Goal: Information Seeking & Learning: Find contact information

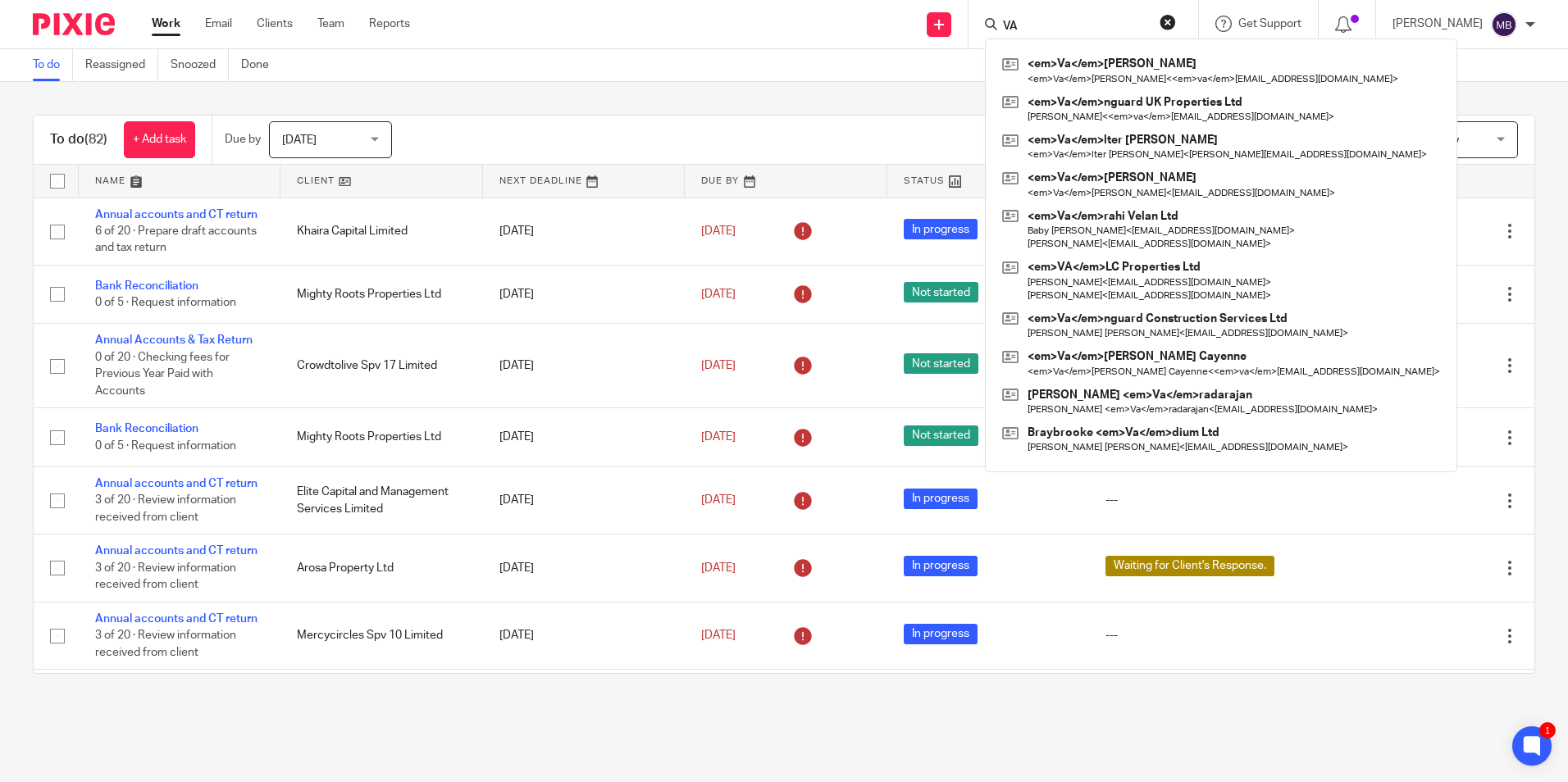
type input "V"
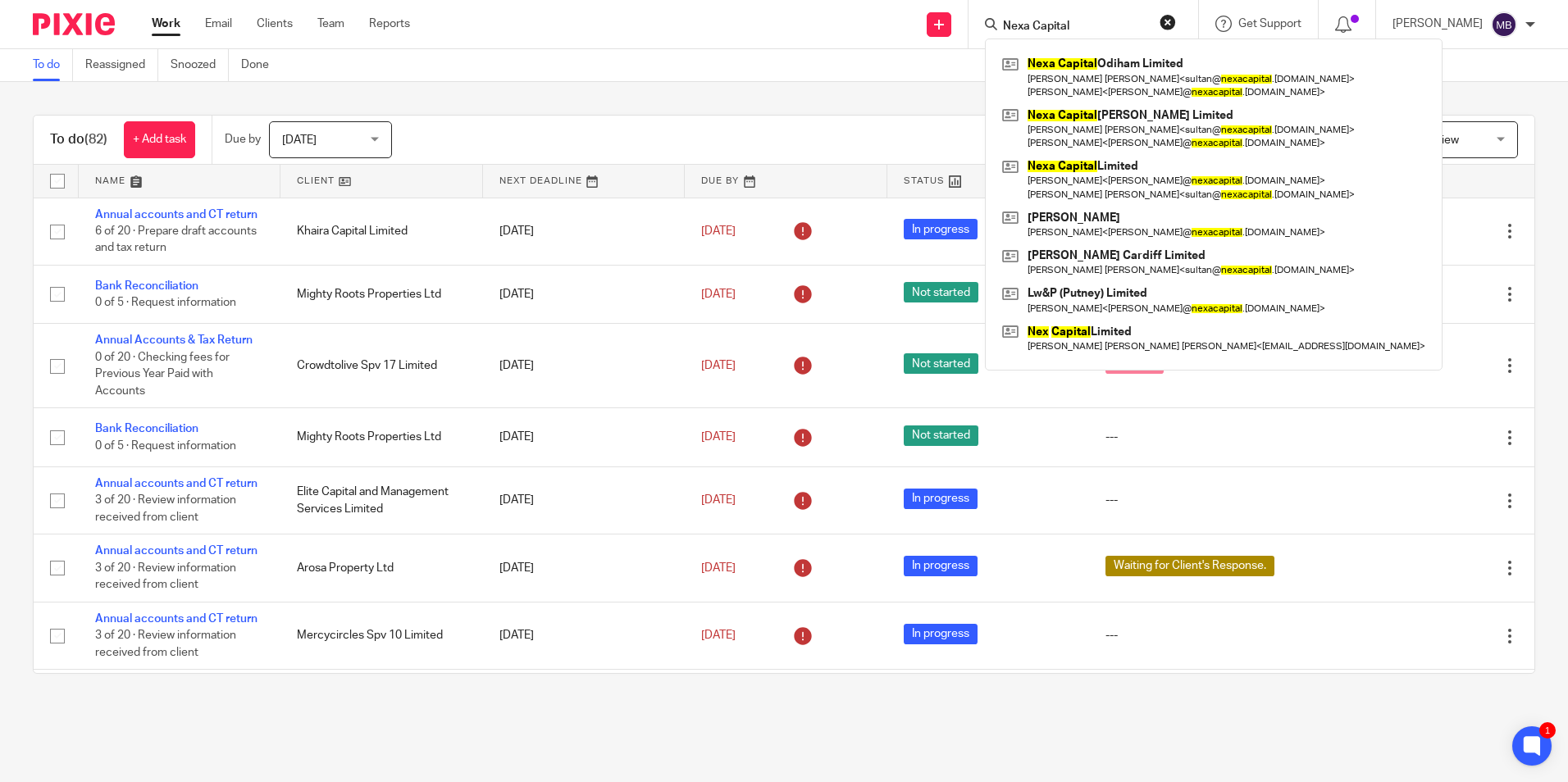
type input "Nexa Capital"
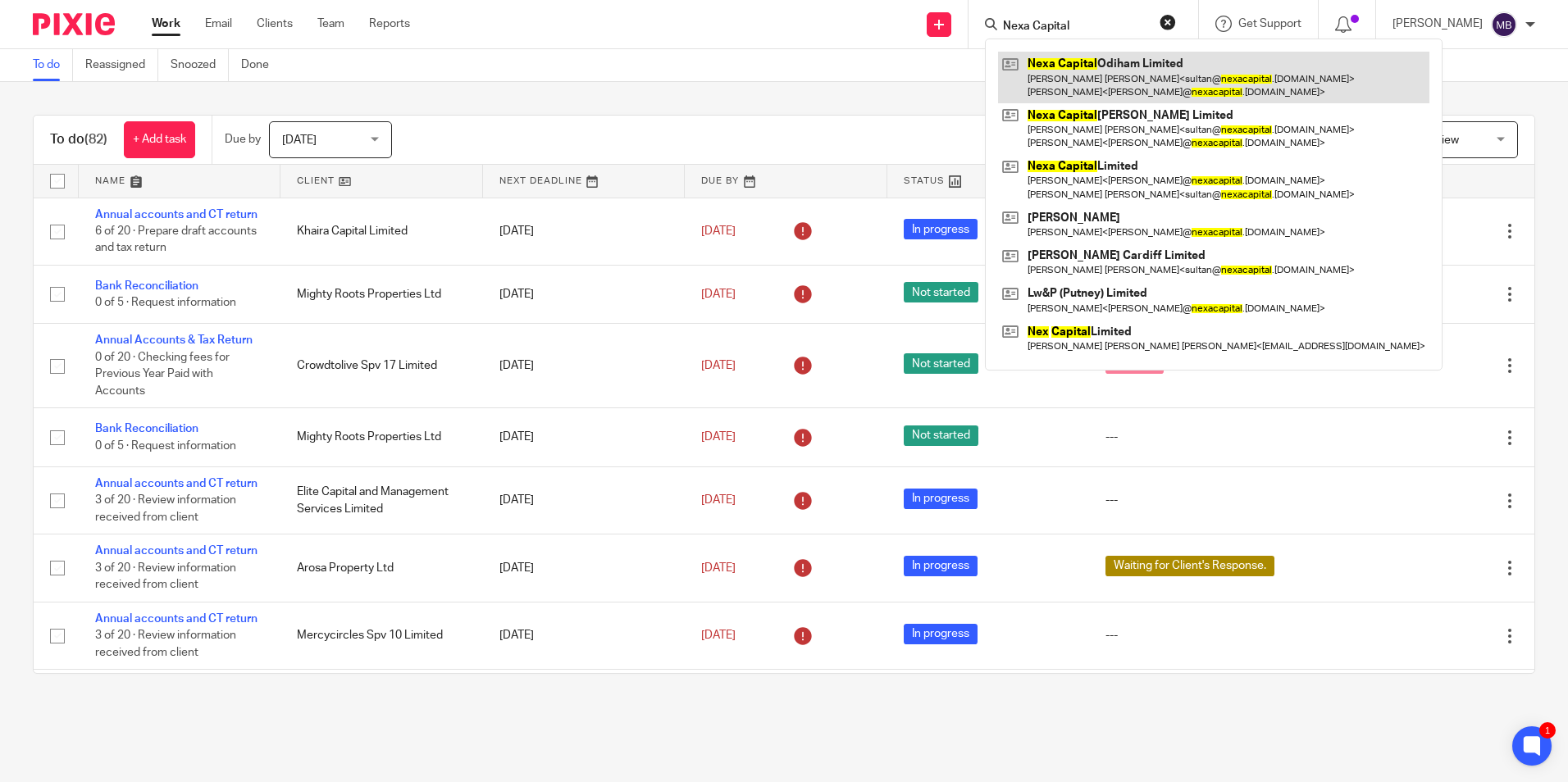
click at [1048, 52] on link at bounding box center [1214, 77] width 432 height 50
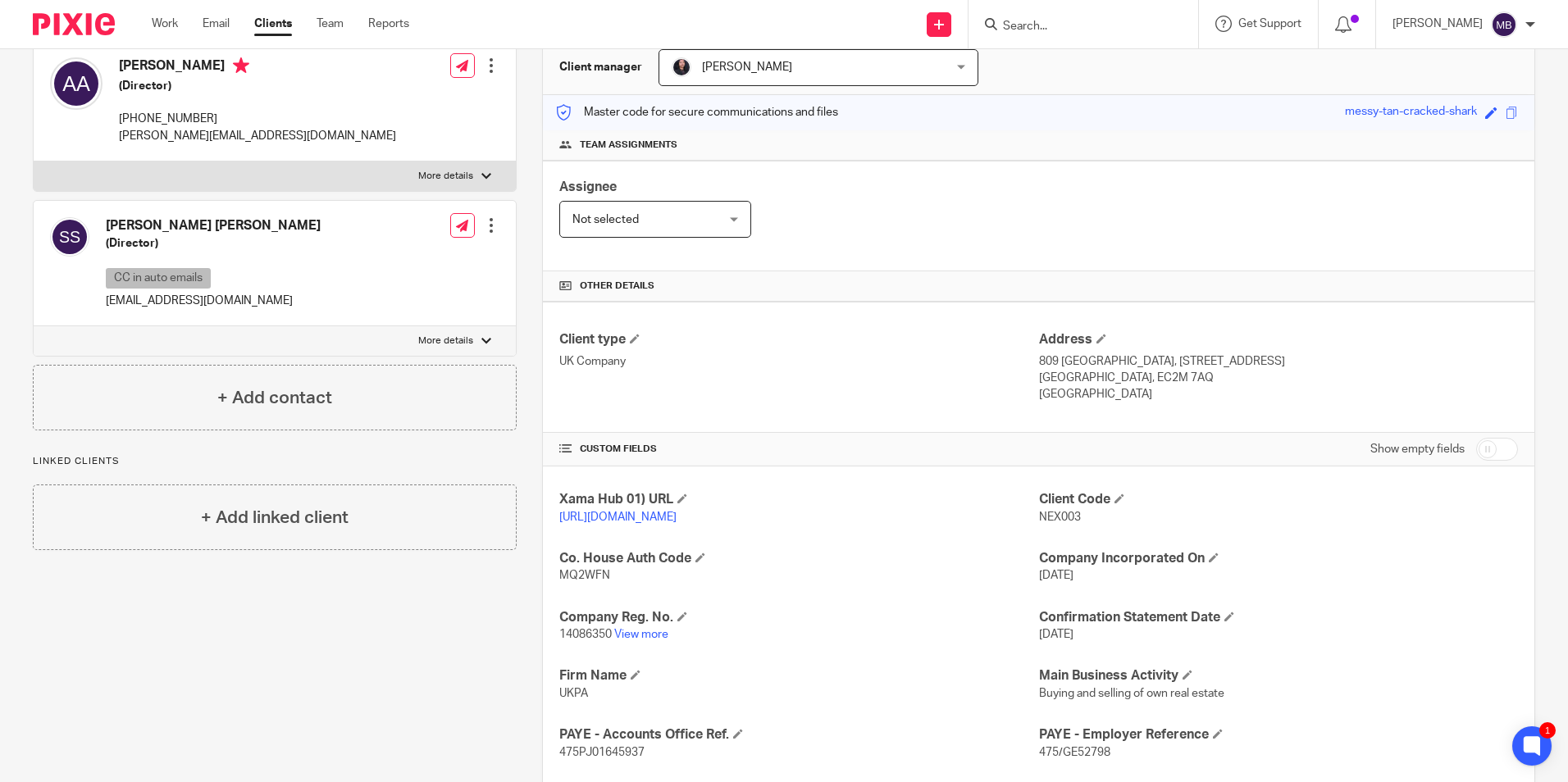
scroll to position [82, 0]
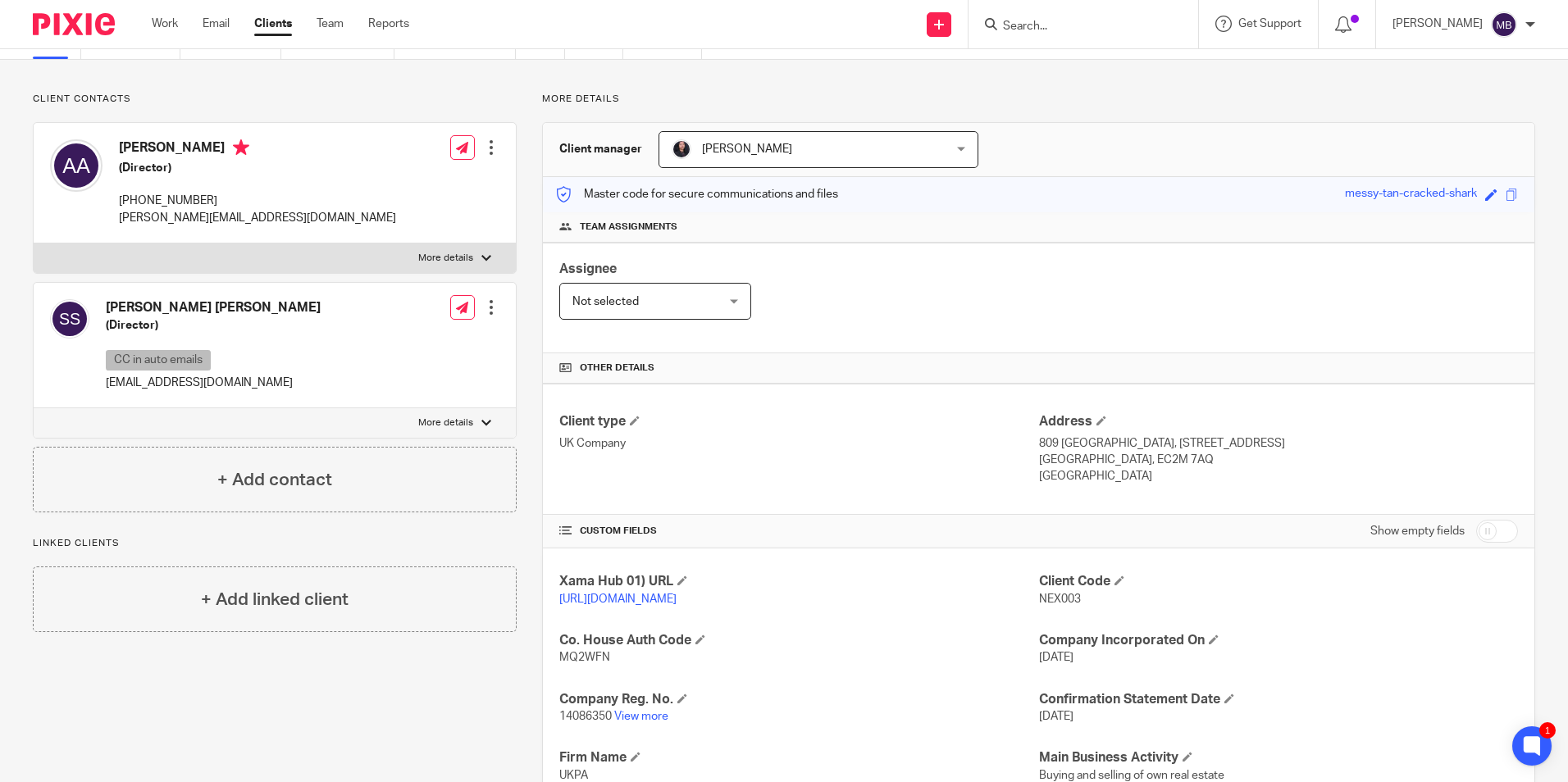
click at [631, 725] on p "14086350 View more" at bounding box center [798, 717] width 478 height 17
click at [632, 722] on link "View more" at bounding box center [641, 717] width 54 height 11
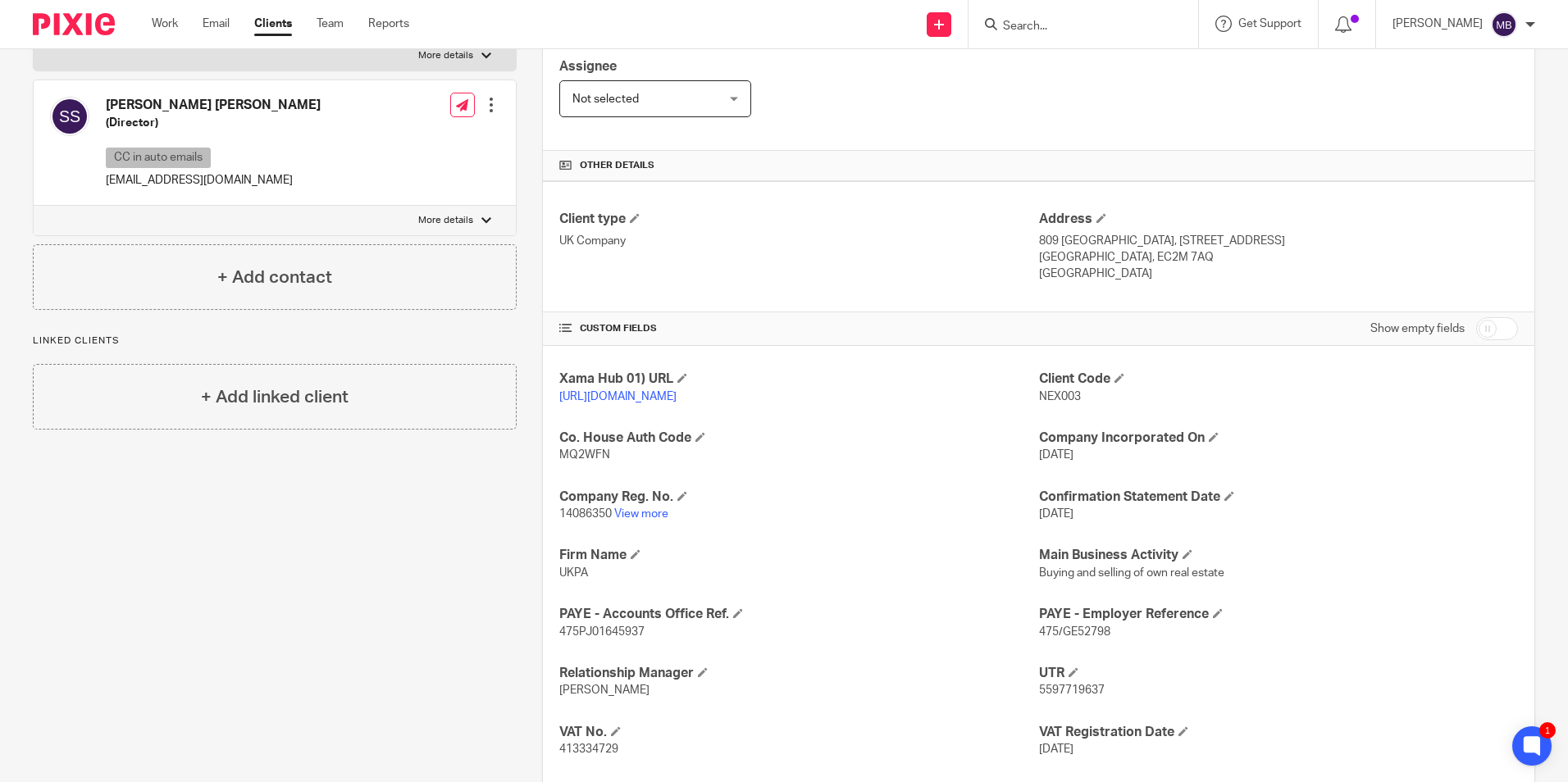
scroll to position [410, 0]
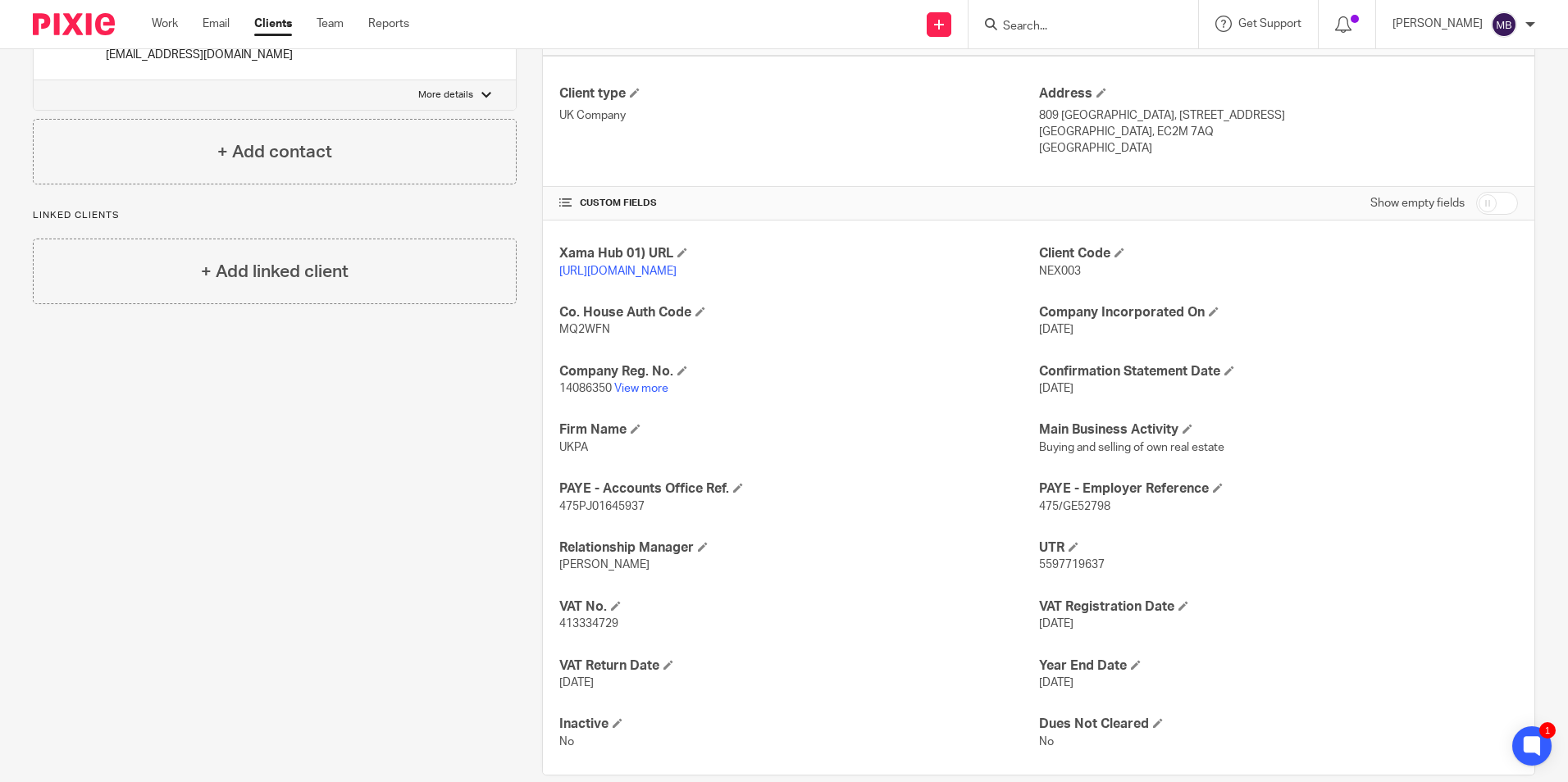
click at [598, 630] on span "413334729" at bounding box center [588, 624] width 59 height 11
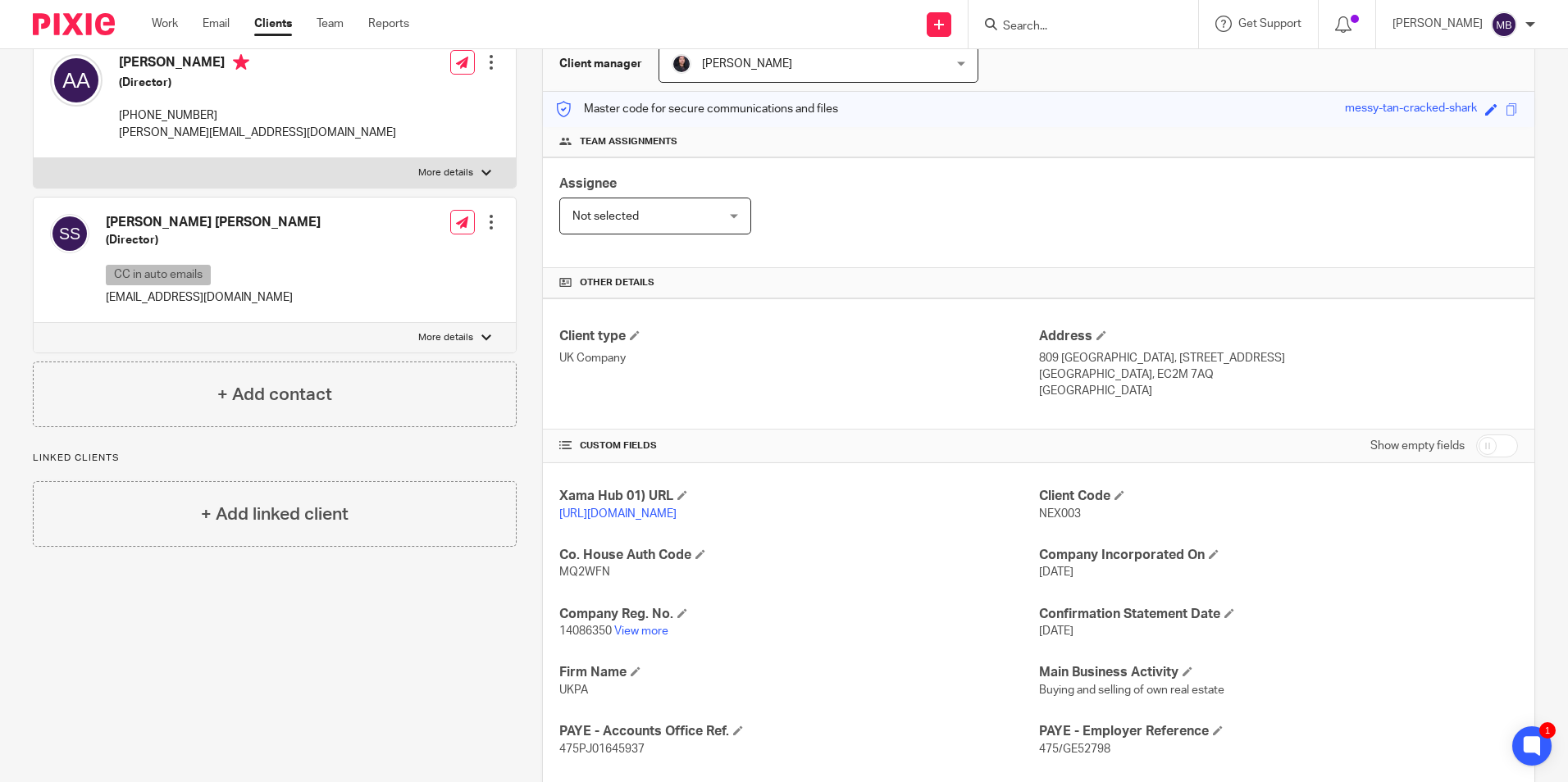
scroll to position [0, 0]
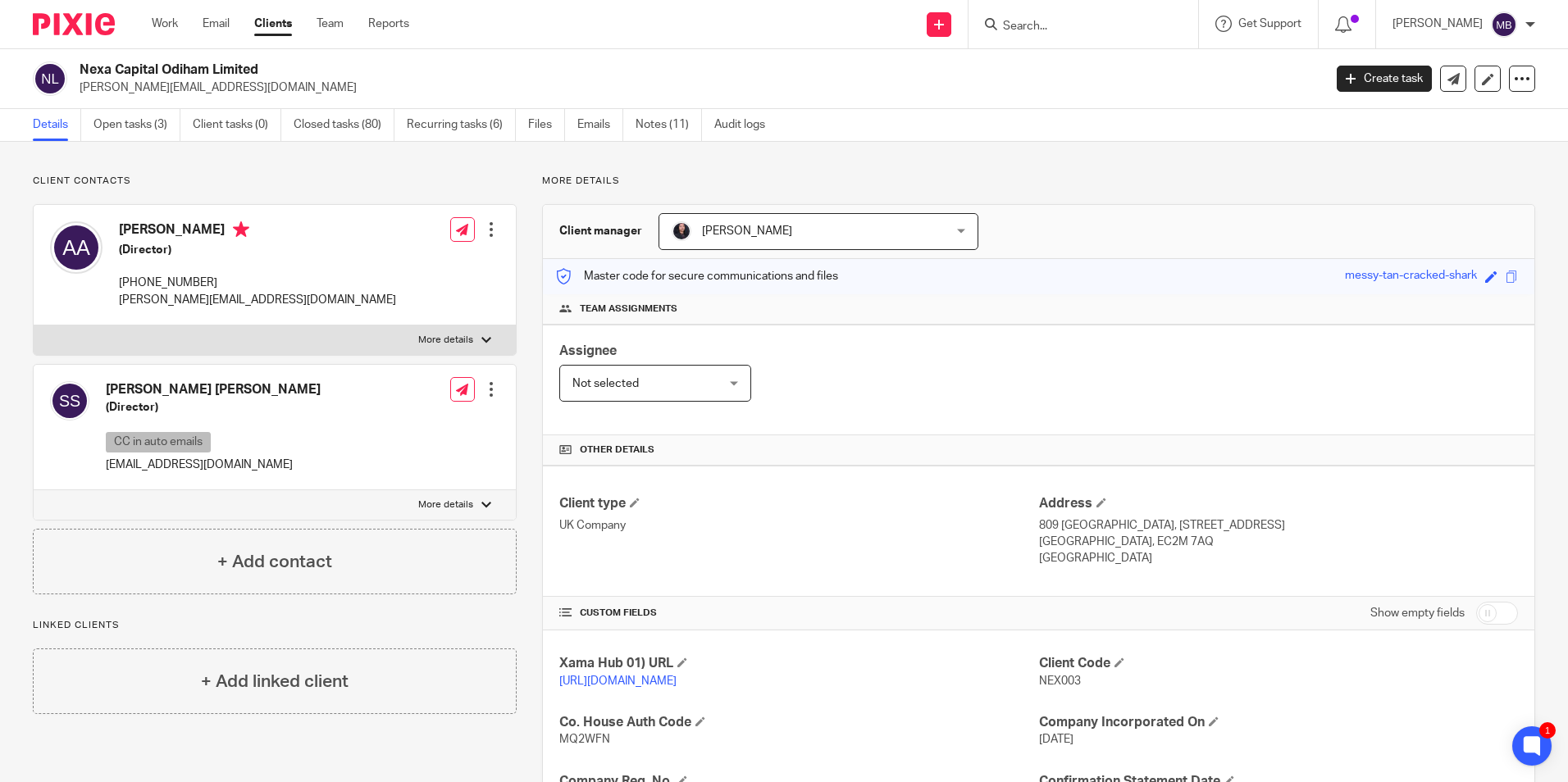
click at [1044, 407] on div "Assignee Not selected Not selected Not selected Aarshika Awale Aayush Niraula A…" at bounding box center [1038, 379] width 991 height 110
drag, startPoint x: 121, startPoint y: 224, endPoint x: 298, endPoint y: 230, distance: 177.1
click at [298, 230] on h4 "[PERSON_NAME]" at bounding box center [257, 232] width 278 height 21
drag, startPoint x: 1105, startPoint y: 562, endPoint x: 1033, endPoint y: 526, distance: 80.5
click at [1039, 526] on div "Address 809 Salisbury House, 29 Finsbury Circus London, EC2M 7AQ England" at bounding box center [1278, 531] width 478 height 72
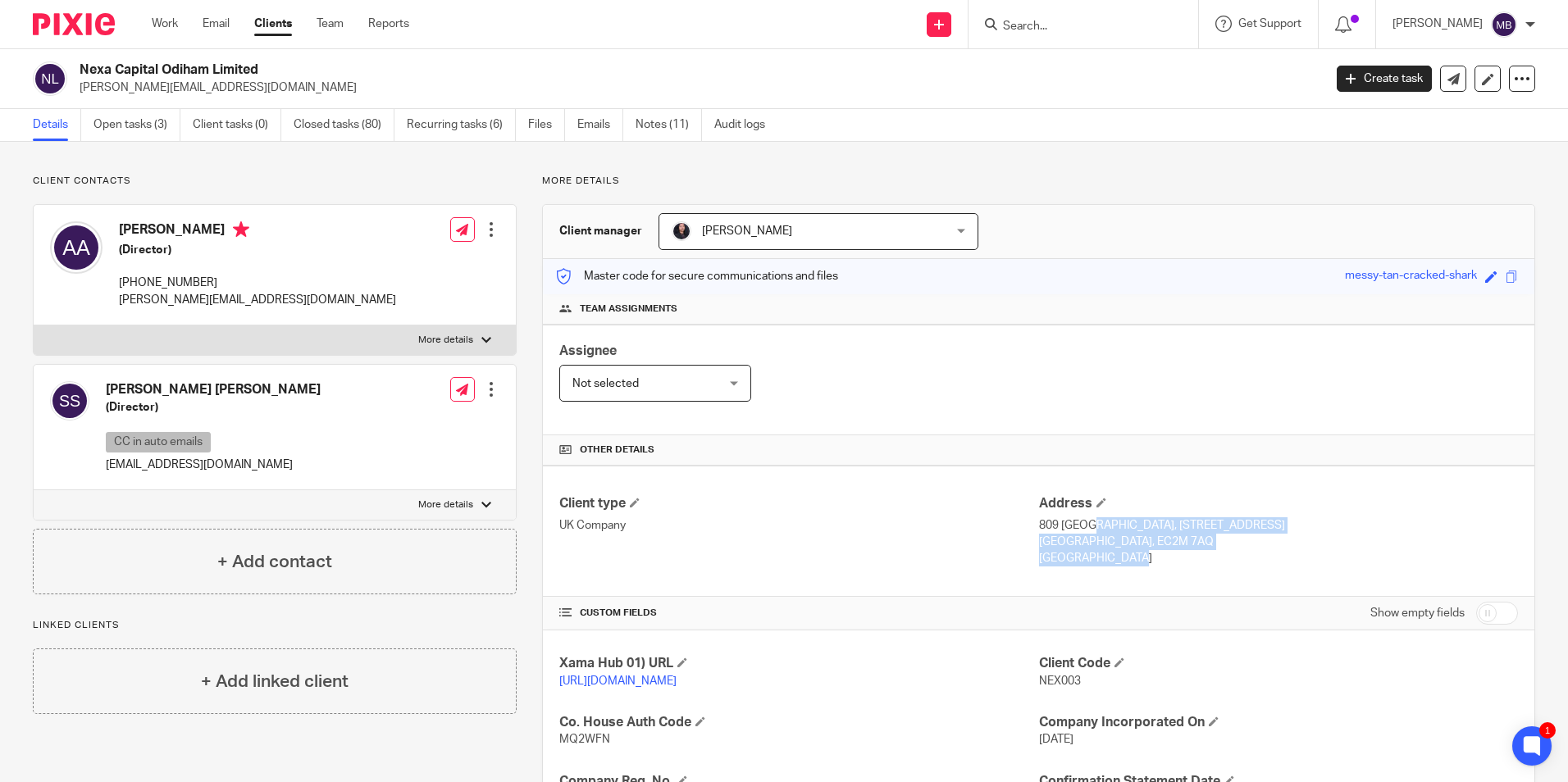
click at [1039, 526] on p "809 Salisbury House, 29 Finsbury Circus" at bounding box center [1278, 526] width 478 height 17
drag, startPoint x: 1033, startPoint y: 526, endPoint x: 1081, endPoint y: 558, distance: 57.7
click at [1081, 558] on div "Address 809 Salisbury House, 29 Finsbury Circus London, EC2M 7AQ England" at bounding box center [1278, 531] width 478 height 72
click at [1081, 558] on p "England" at bounding box center [1278, 559] width 478 height 17
drag, startPoint x: 1081, startPoint y: 558, endPoint x: 1032, endPoint y: 525, distance: 59.1
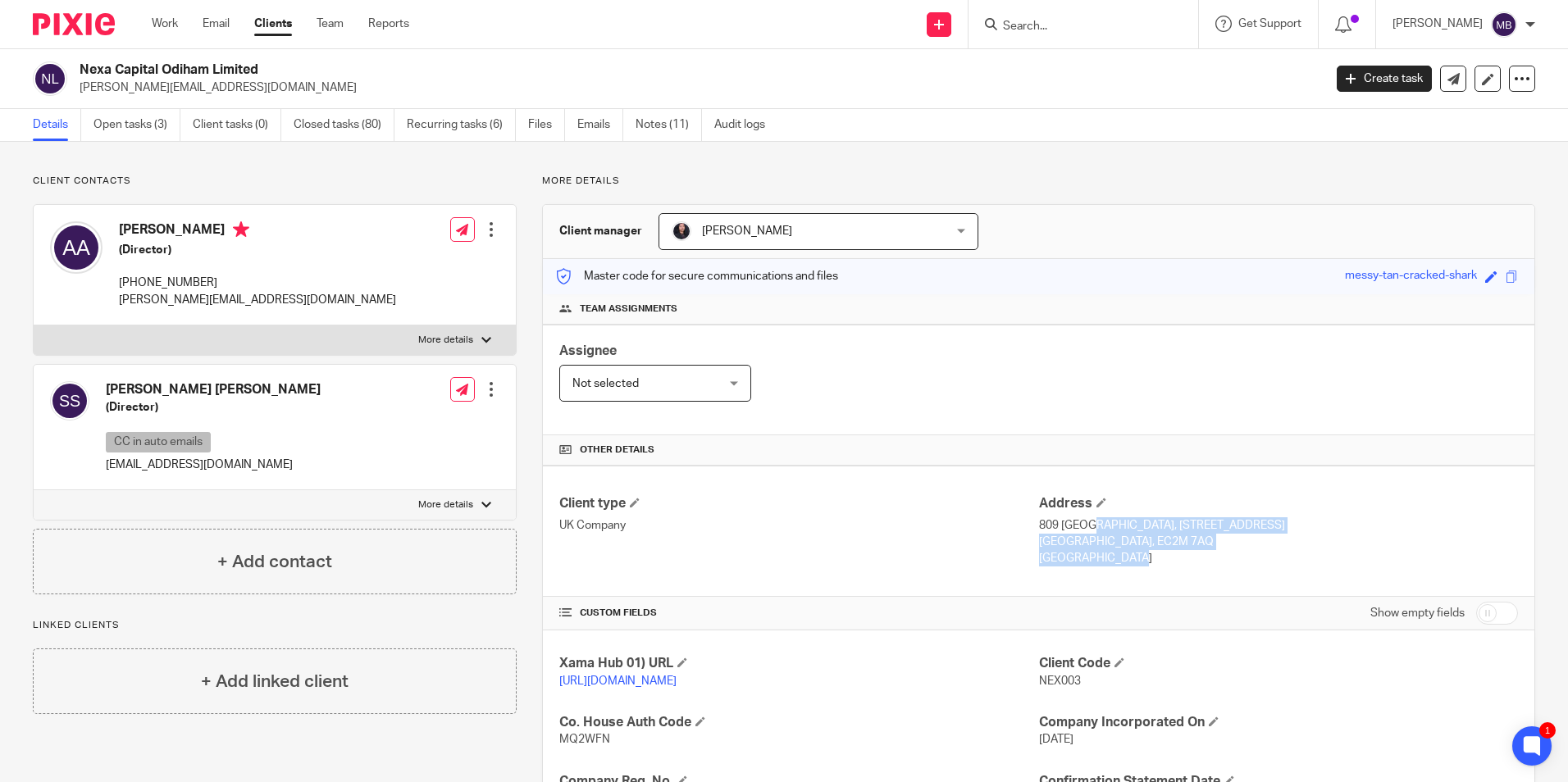
click at [1039, 525] on div "Address 809 Salisbury House, 29 Finsbury Circus London, EC2M 7AQ England" at bounding box center [1278, 531] width 478 height 72
click at [1039, 525] on p "809 Salisbury House, 29 Finsbury Circus" at bounding box center [1278, 526] width 478 height 17
drag, startPoint x: 1032, startPoint y: 525, endPoint x: 1097, endPoint y: 561, distance: 74.3
click at [1097, 561] on div "Address 809 Salisbury House, 29 Finsbury Circus London, EC2M 7AQ England" at bounding box center [1278, 531] width 478 height 72
click at [1097, 561] on p "England" at bounding box center [1278, 559] width 478 height 17
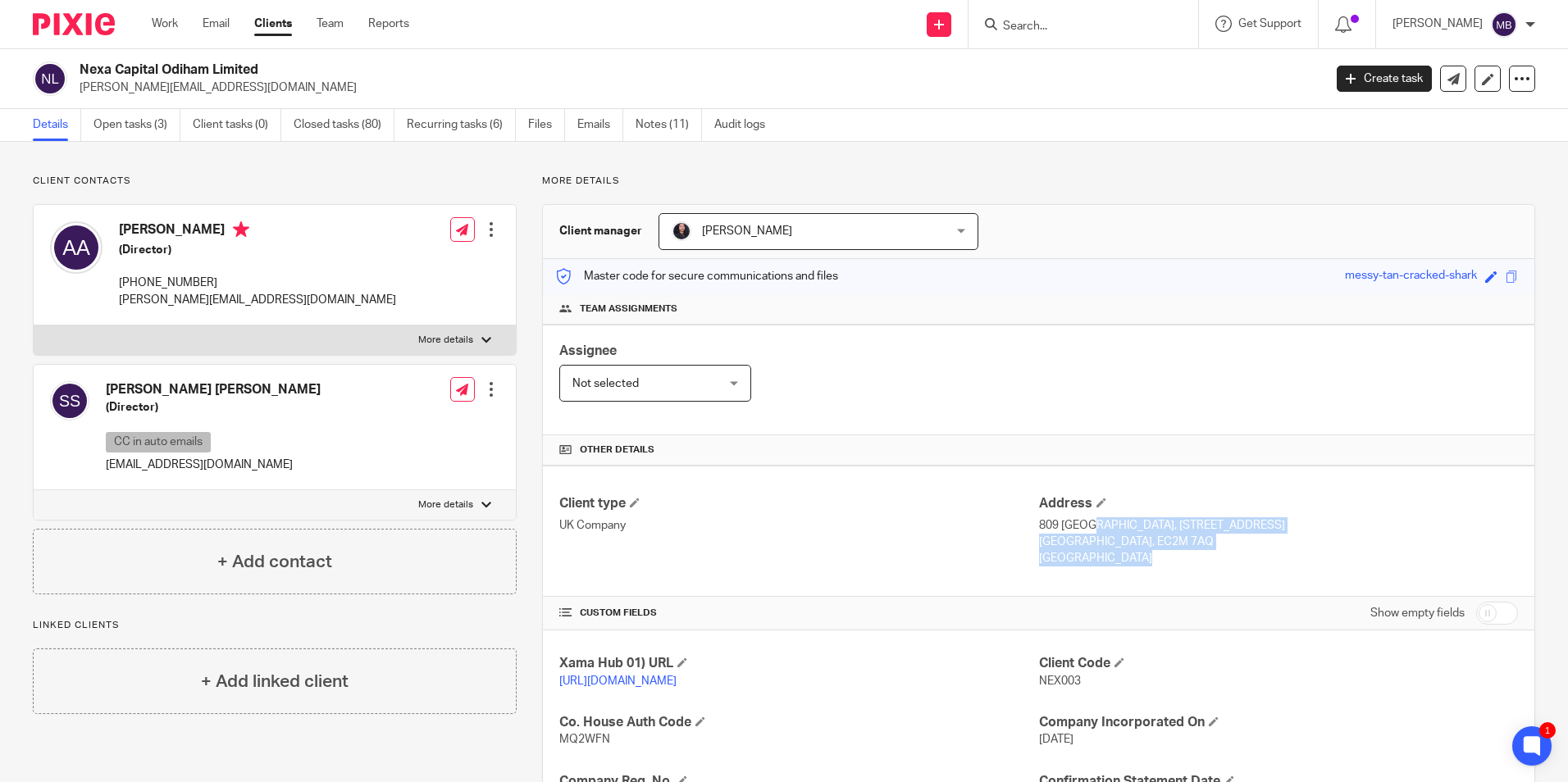
drag, startPoint x: 1097, startPoint y: 561, endPoint x: 1046, endPoint y: 525, distance: 62.4
click at [1046, 525] on div "Address 809 Salisbury House, 29 Finsbury Circus London, EC2M 7AQ England" at bounding box center [1278, 531] width 478 height 72
click at [1211, 372] on div "Assignee Not selected Not selected Not selected Aarshika Awale Aayush Niraula A…" at bounding box center [1038, 379] width 991 height 110
click at [1090, 156] on div "Client contacts Abdulhamid Walid Albakoush (Director) +44 7469 098 907 abdulham…" at bounding box center [784, 680] width 1568 height 1076
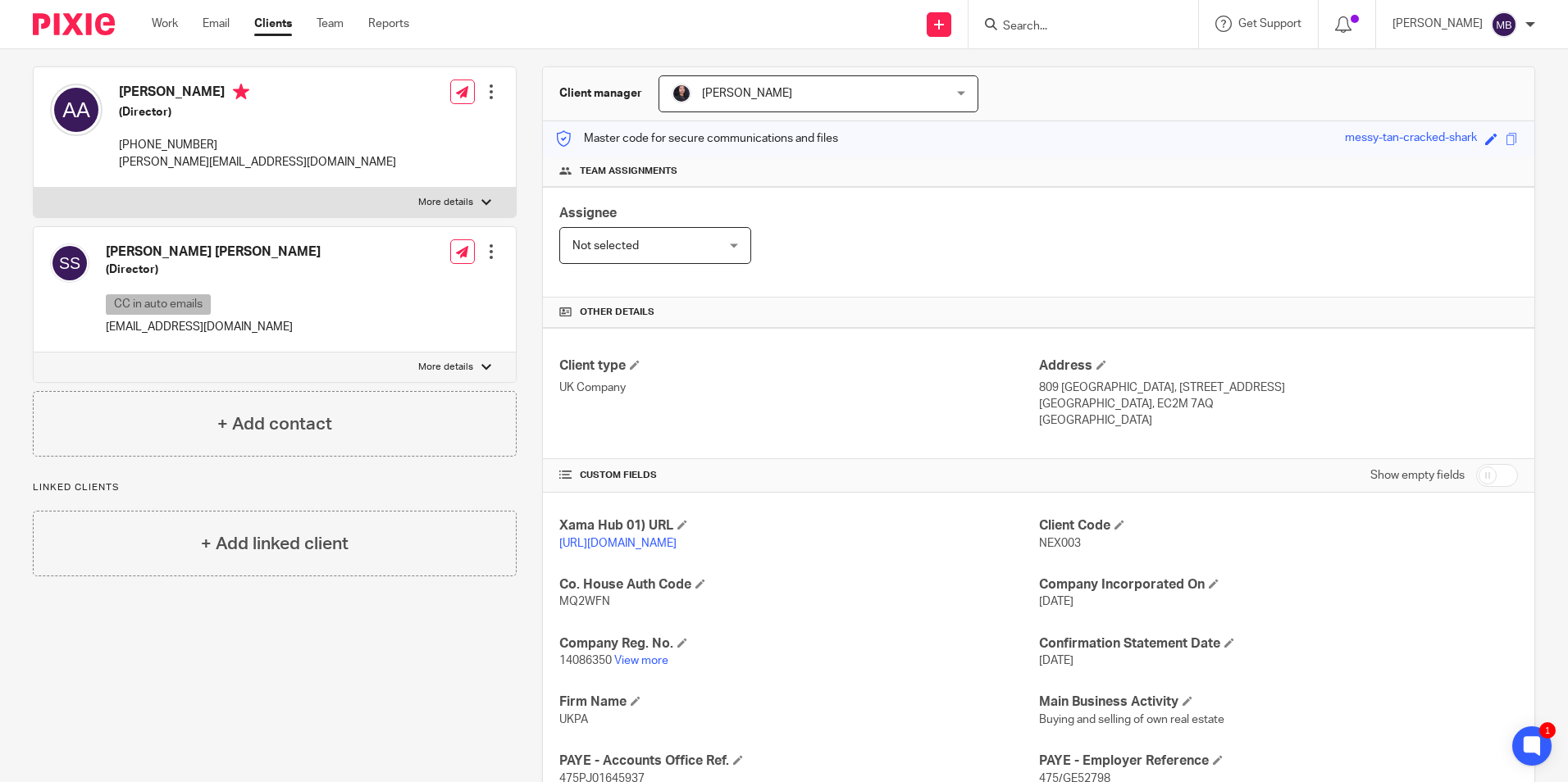
scroll to position [246, 0]
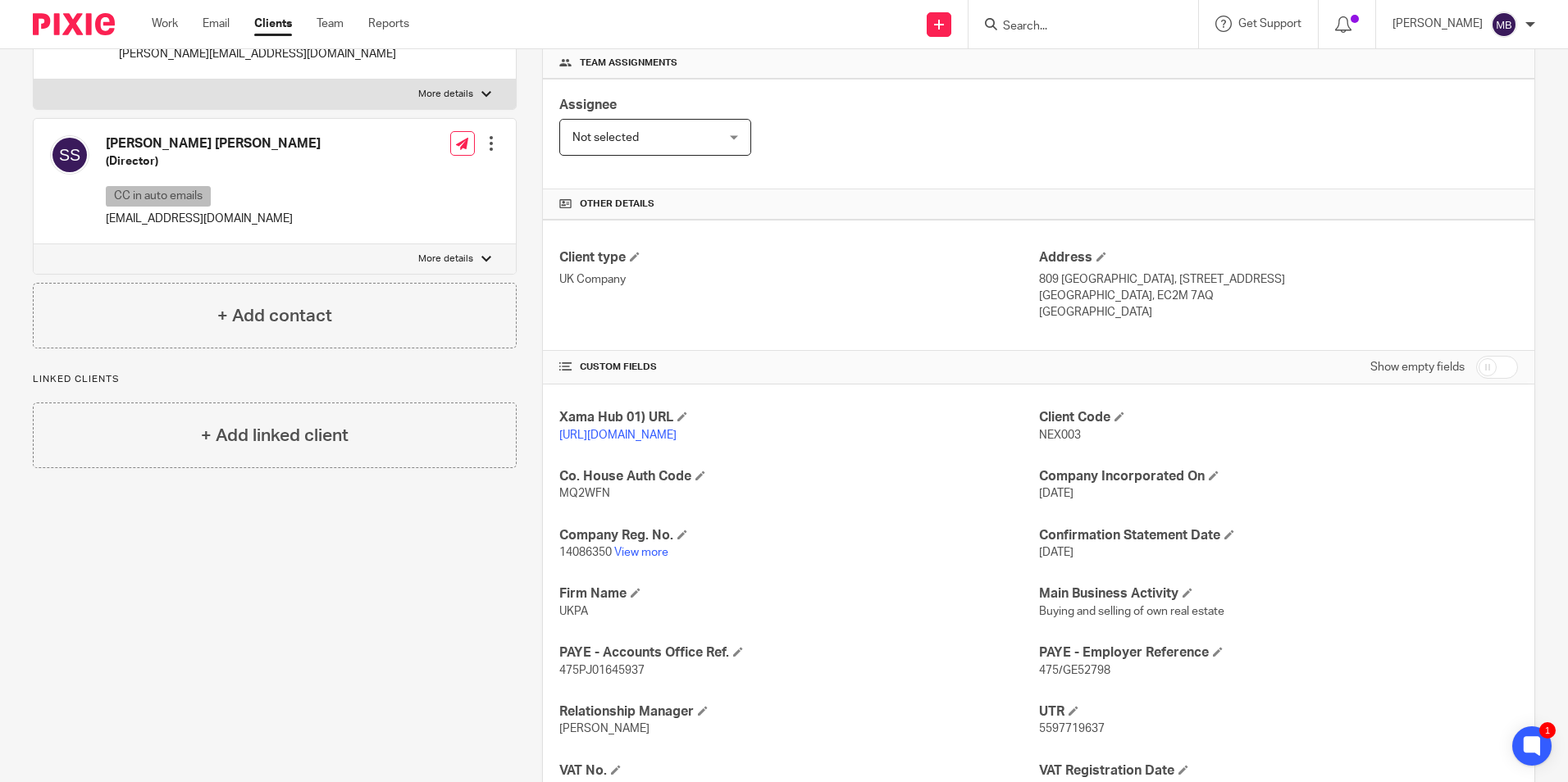
click at [1073, 499] on span "4 May 2022" at bounding box center [1056, 493] width 35 height 11
click at [1074, 499] on span "4 May 2022" at bounding box center [1056, 493] width 35 height 11
drag, startPoint x: 1075, startPoint y: 514, endPoint x: 1061, endPoint y: 564, distance: 51.9
click at [1061, 559] on span "2 Apr 2026" at bounding box center [1056, 552] width 35 height 11
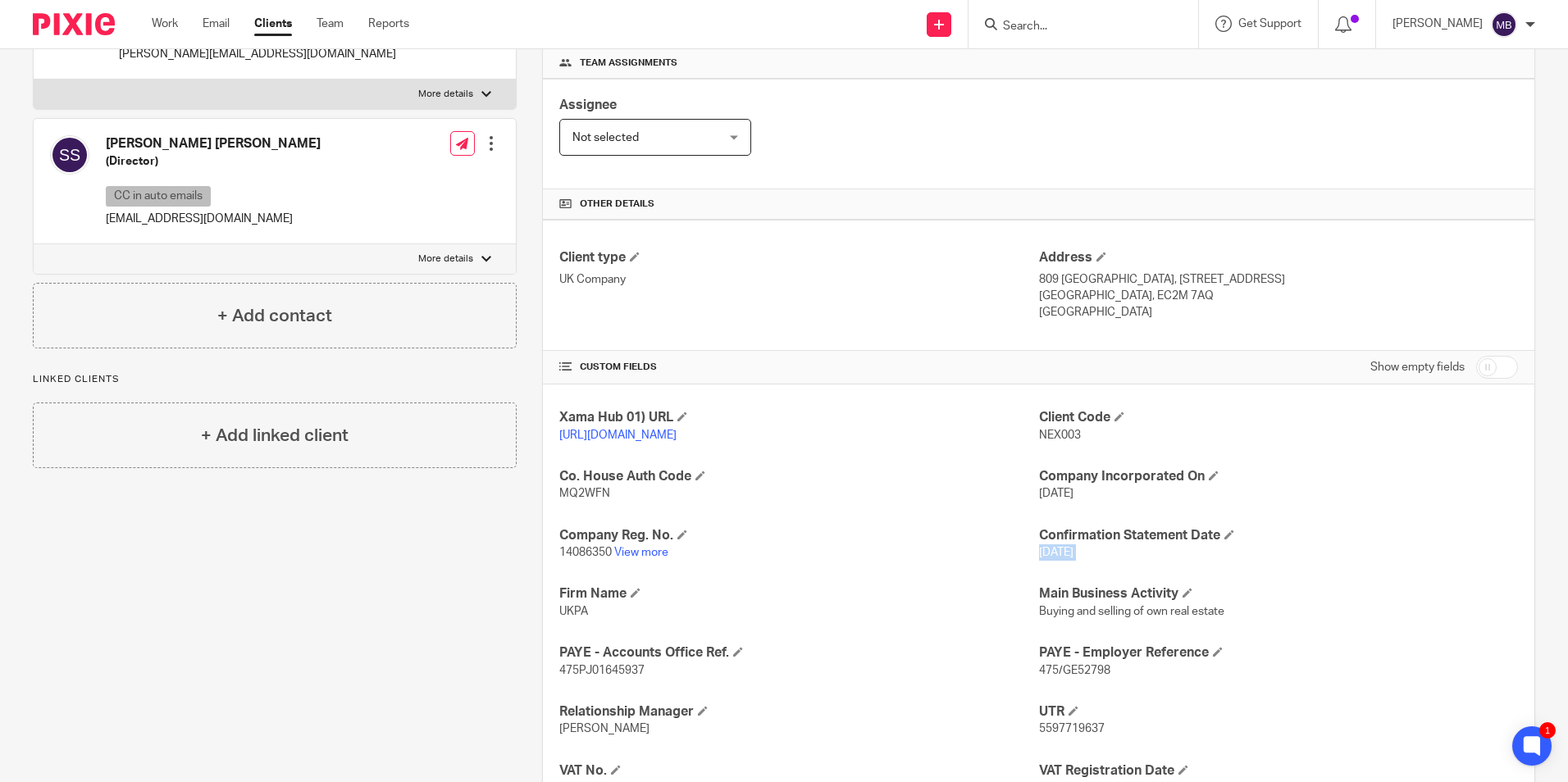
click at [1061, 559] on span "2 Apr 2026" at bounding box center [1056, 552] width 35 height 11
drag, startPoint x: 1061, startPoint y: 564, endPoint x: 1061, endPoint y: 618, distance: 54.0
click at [1061, 603] on h4 "Main Business Activity" at bounding box center [1278, 594] width 478 height 17
click at [1062, 603] on h4 "Main Business Activity" at bounding box center [1278, 594] width 478 height 17
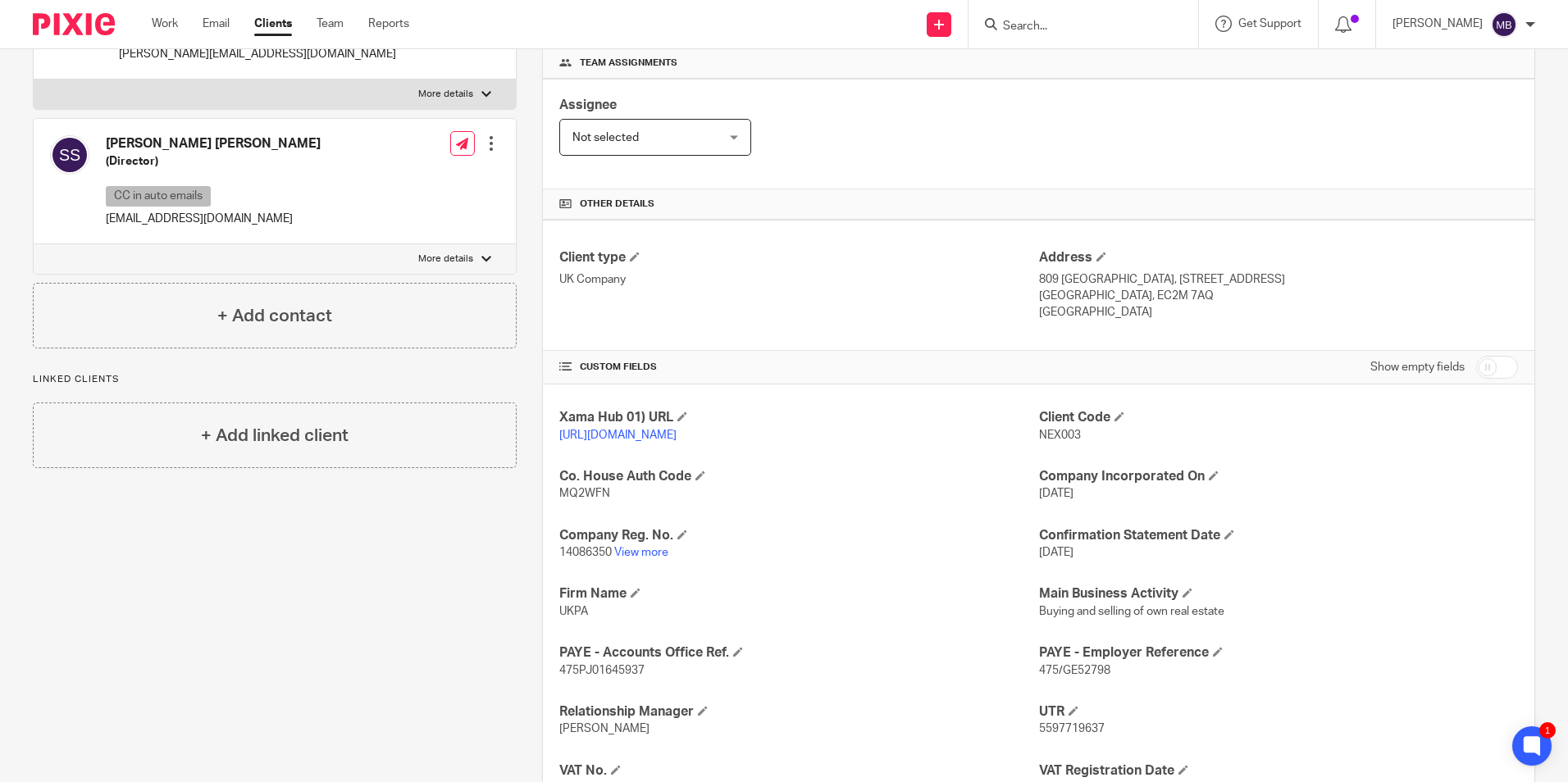
drag, startPoint x: 1062, startPoint y: 619, endPoint x: 1062, endPoint y: 629, distance: 10.0
click at [1062, 618] on span "Buying and selling of own real estate" at bounding box center [1132, 611] width 185 height 11
drag, startPoint x: 1062, startPoint y: 630, endPoint x: 1059, endPoint y: 697, distance: 67.1
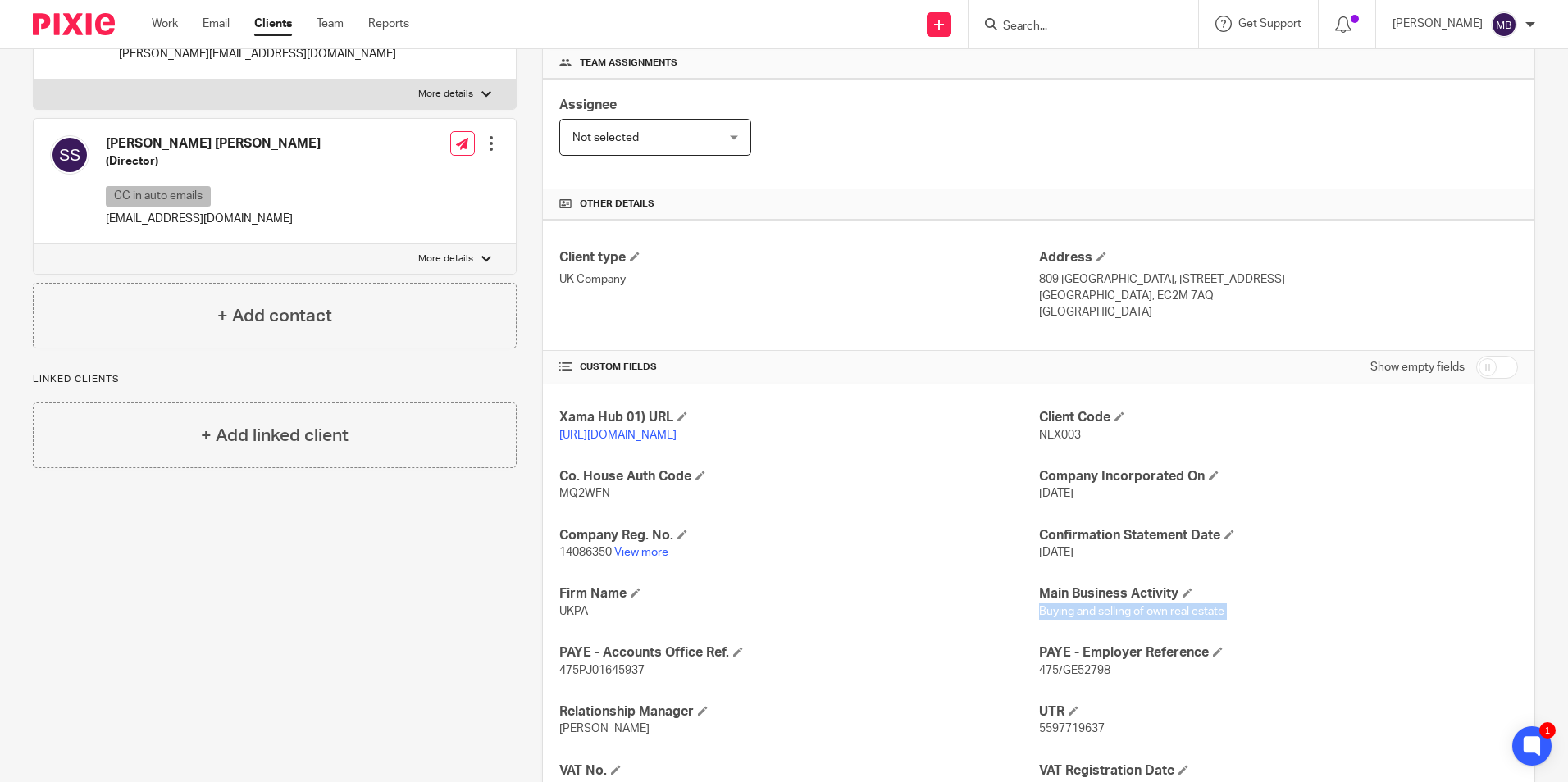
click at [1057, 701] on div "Xama Hub 01) URL https://platform.xamatech.com/portal/crm/clients/71e01a10-6bdd…" at bounding box center [1038, 661] width 991 height 554
click at [1059, 696] on div "Xama Hub 01) URL https://platform.xamatech.com/portal/crm/clients/71e01a10-6bdd…" at bounding box center [1038, 661] width 991 height 554
drag, startPoint x: 847, startPoint y: 626, endPoint x: 878, endPoint y: 639, distance: 33.6
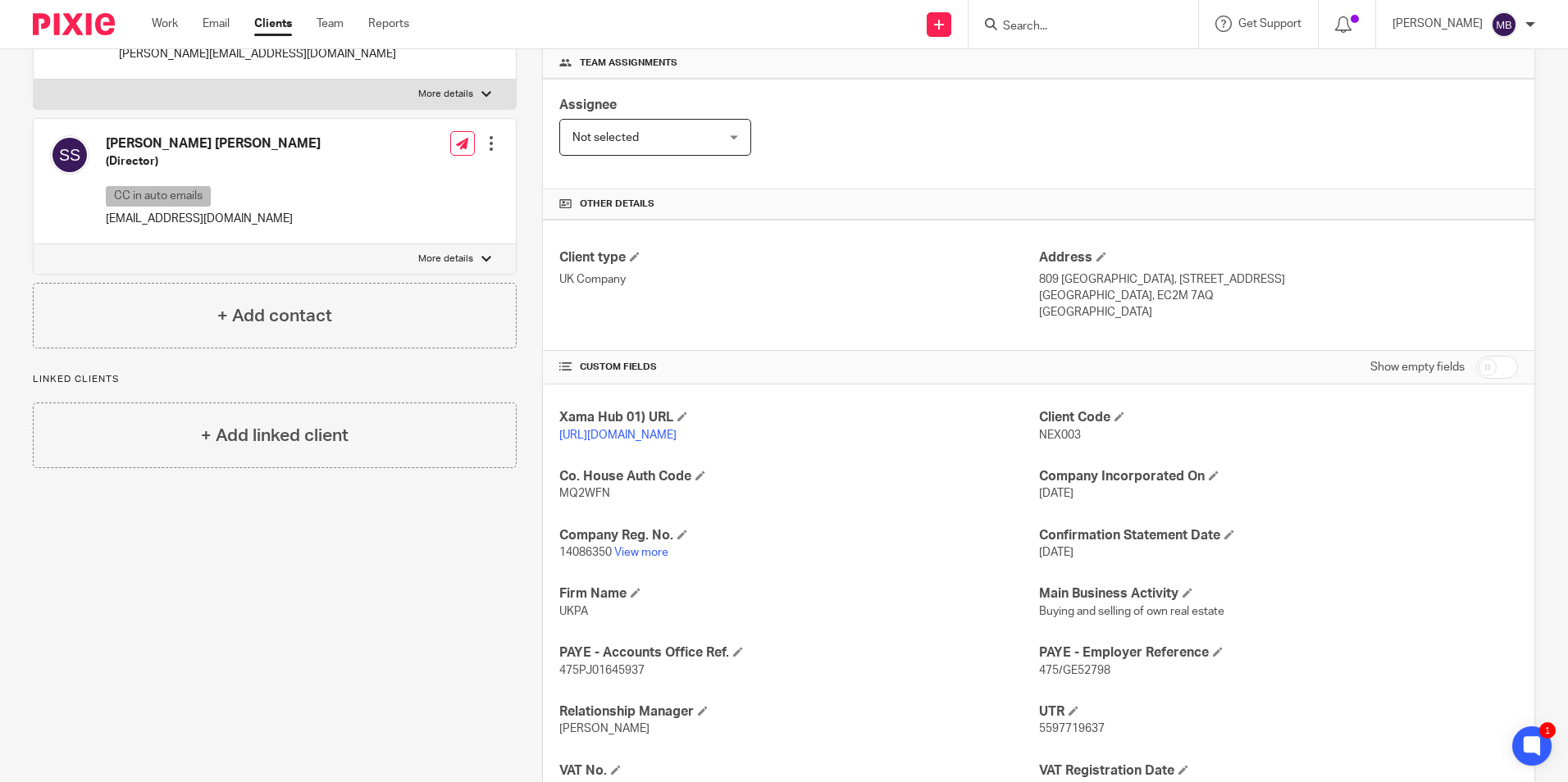
click at [874, 619] on p "UKPA" at bounding box center [798, 612] width 478 height 17
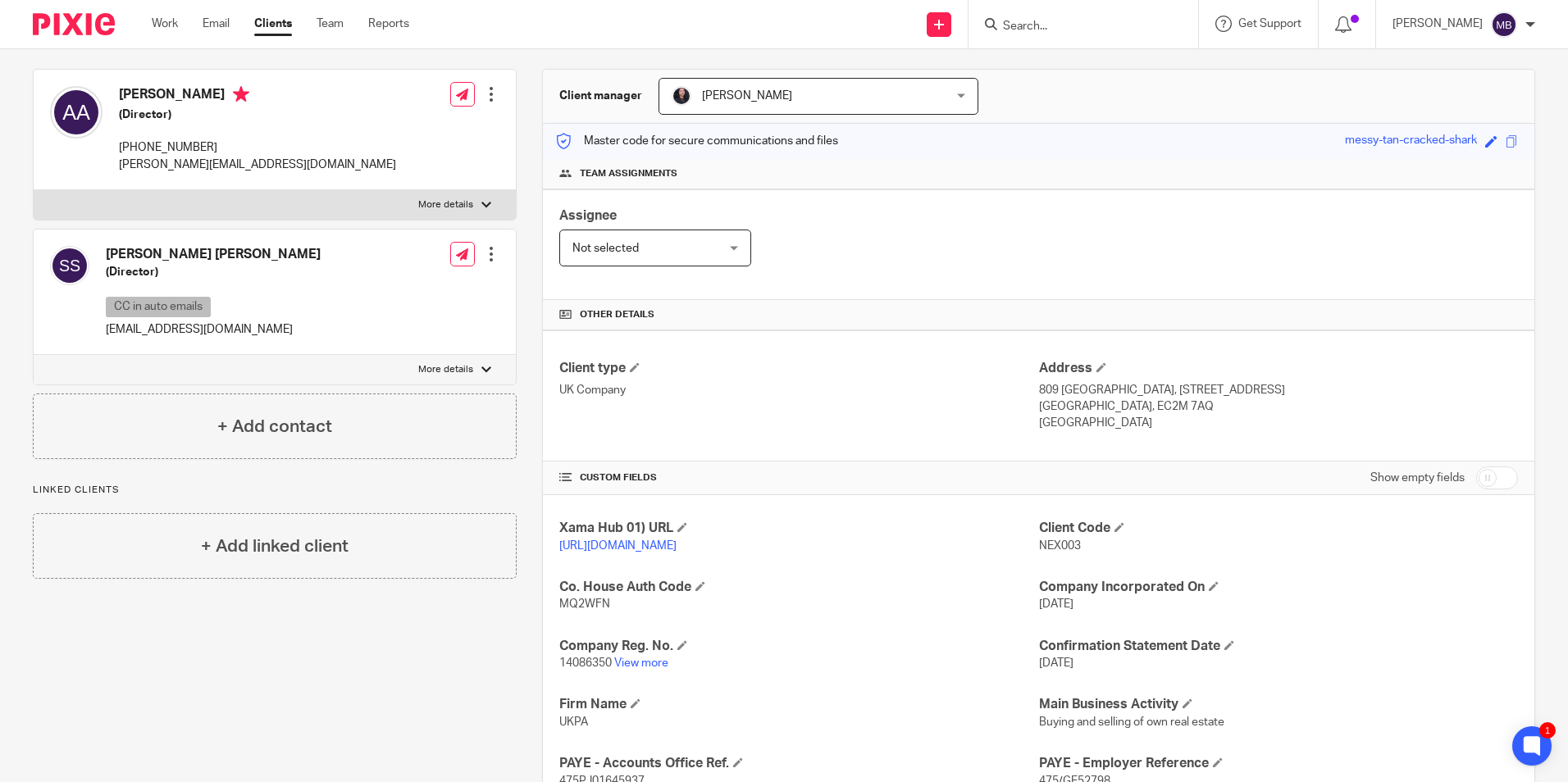
scroll to position [0, 0]
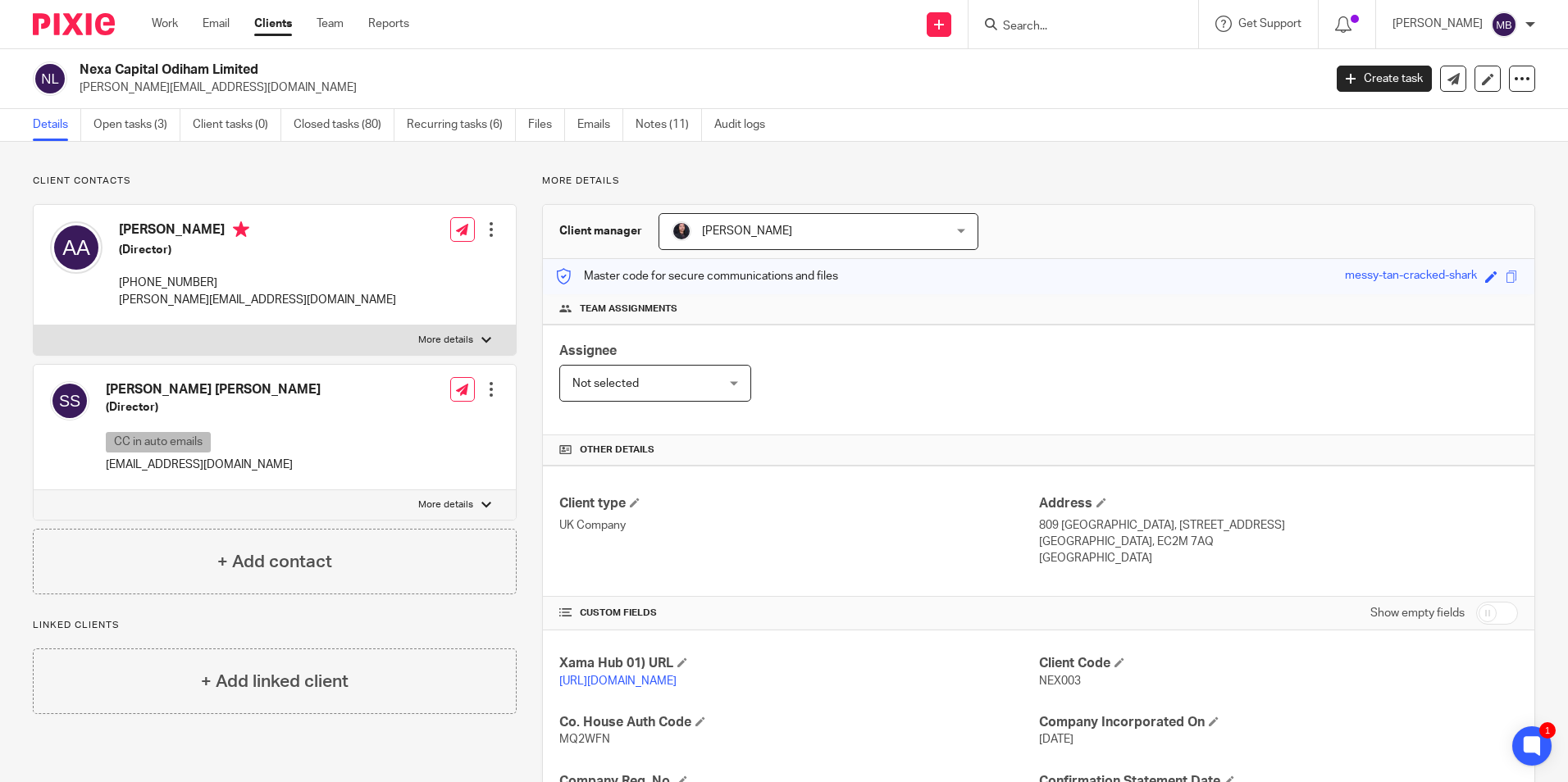
click at [104, 37] on div at bounding box center [67, 24] width 135 height 49
click at [104, 27] on img at bounding box center [74, 24] width 82 height 22
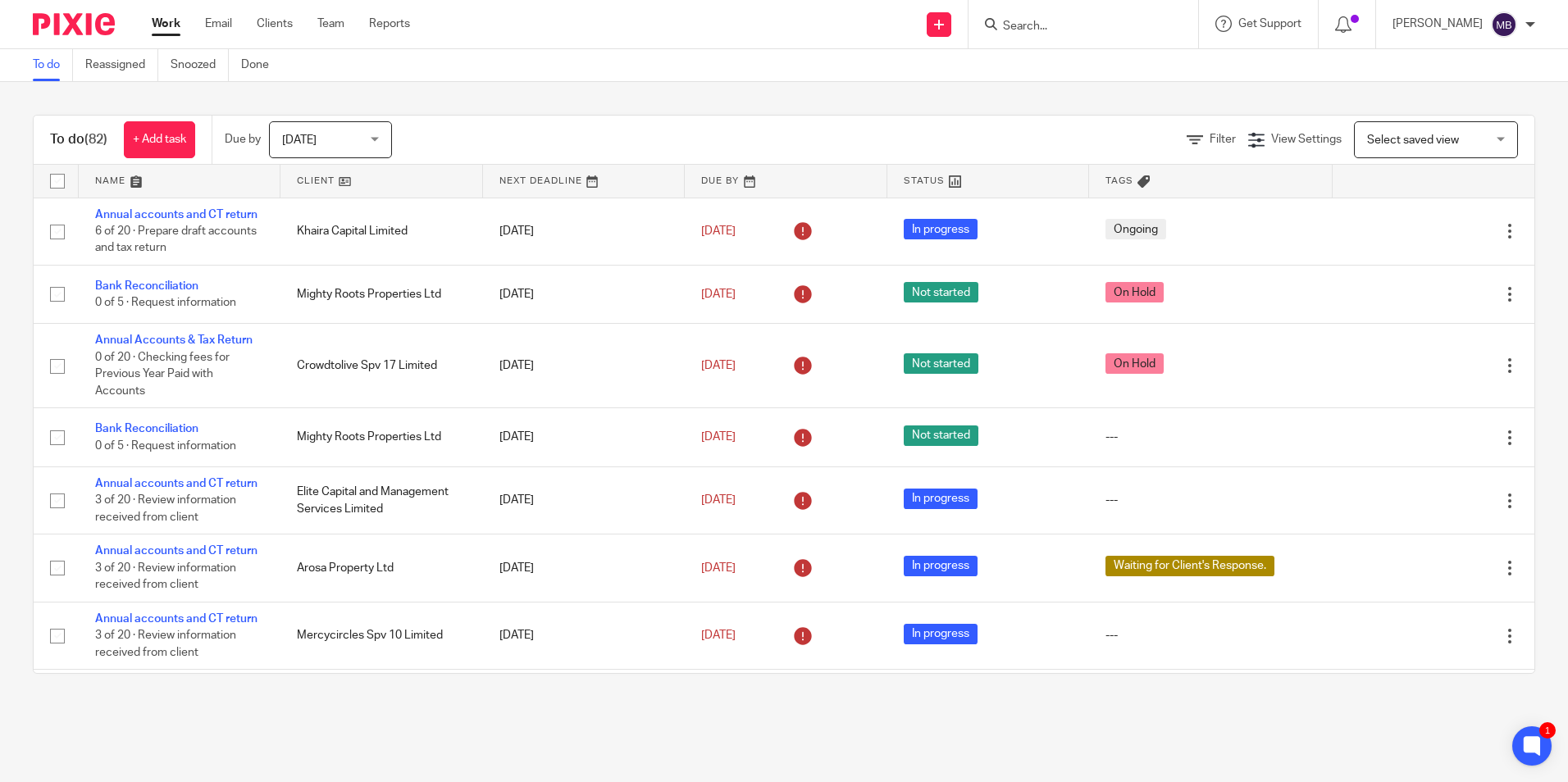
click at [1061, 32] on input "Search" at bounding box center [1075, 27] width 148 height 15
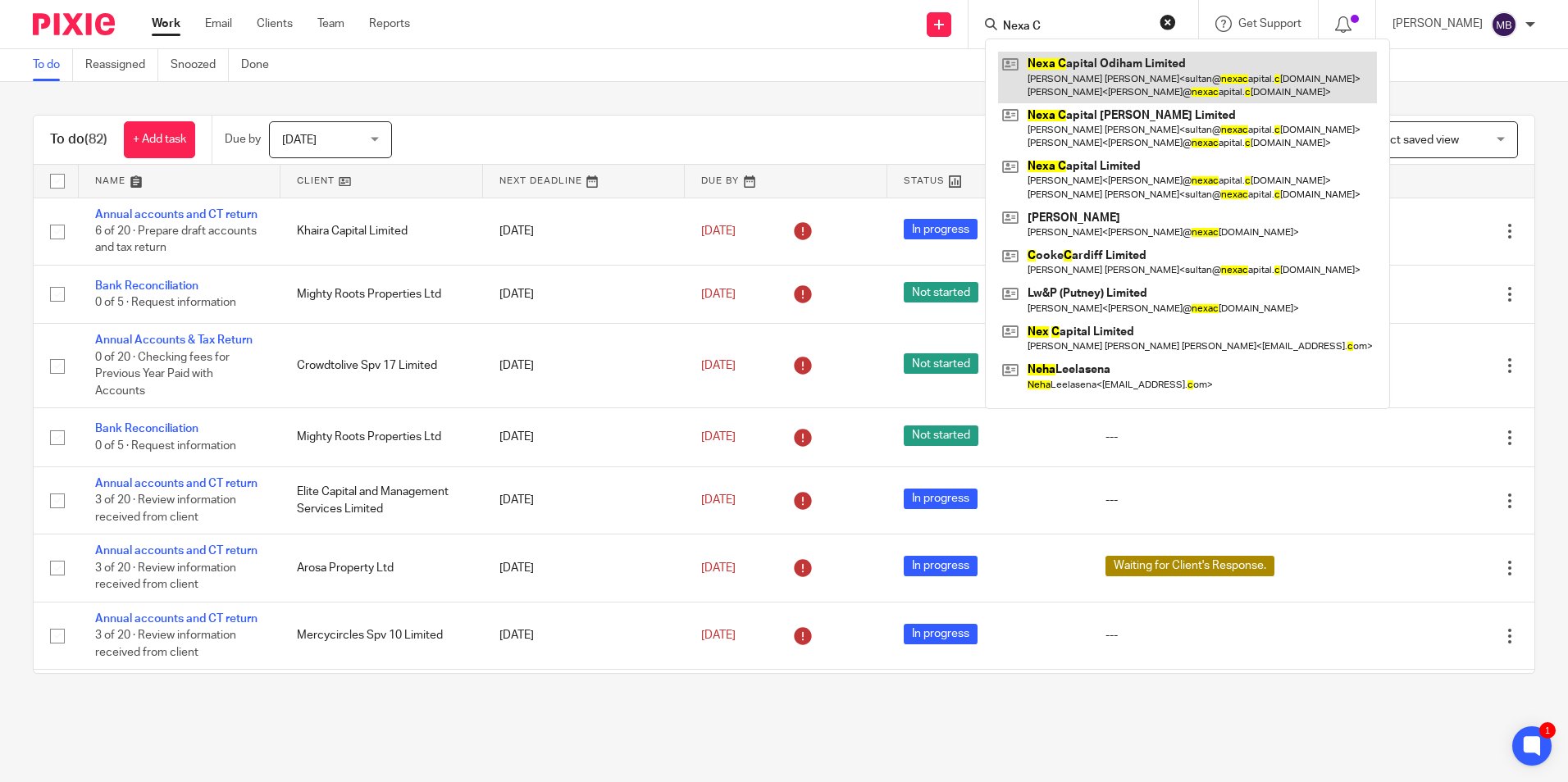
type input "Nexa C"
click at [1081, 99] on link at bounding box center [1187, 77] width 378 height 50
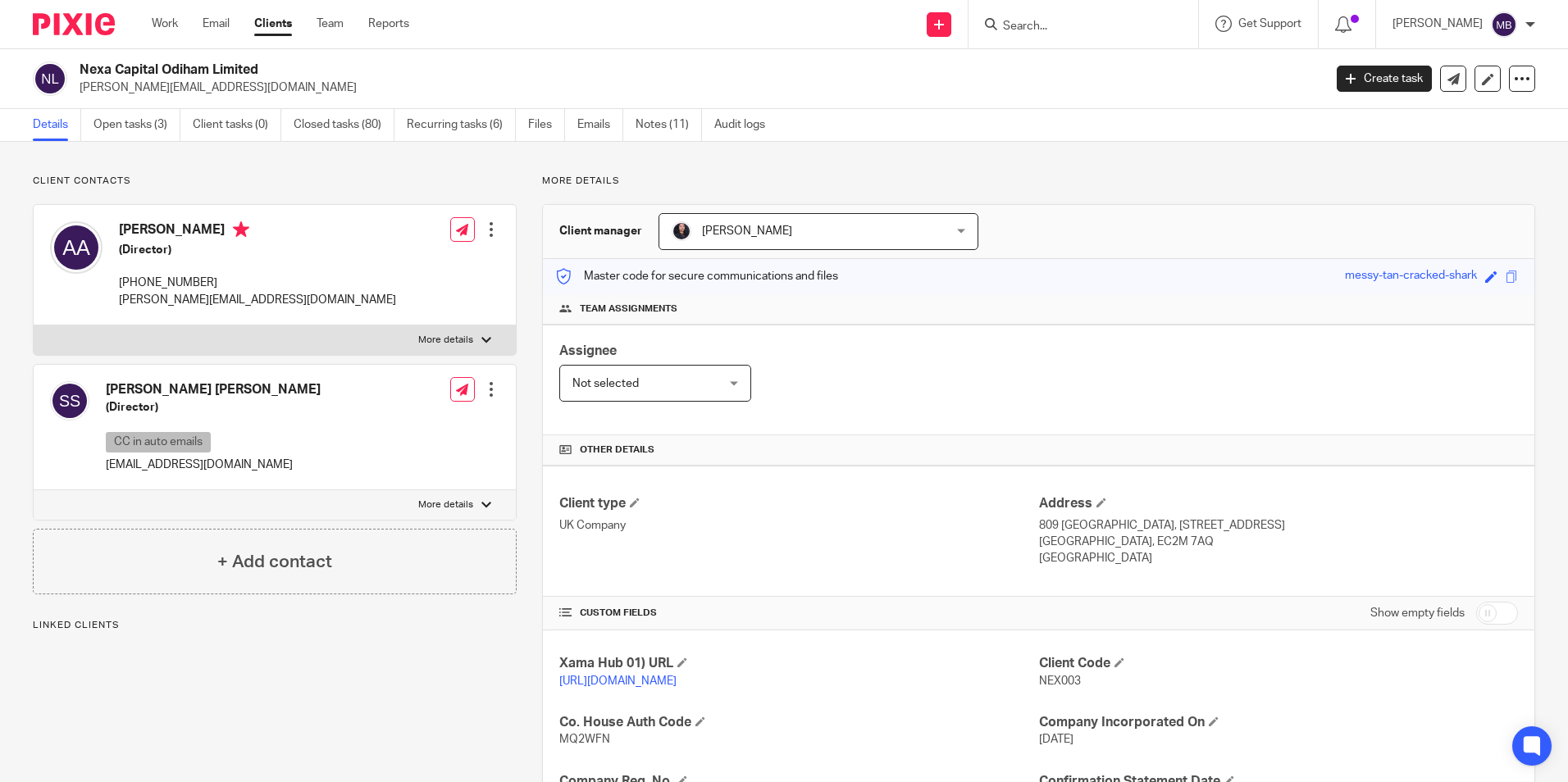
drag, startPoint x: 0, startPoint y: 0, endPoint x: 180, endPoint y: 270, distance: 324.5
click at [178, 270] on div "Abdulhamid Walid Albakoush (Director) +44 7469 098 907 abdulhamid@nexacapital.c…" at bounding box center [257, 264] width 278 height 87
click at [204, 273] on div "Abdulhamid Walid Albakoush (Director) +44 7469 098 907 abdulhamid@nexacapital.c…" at bounding box center [257, 264] width 278 height 87
click at [204, 274] on div "Abdulhamid Walid Albakoush (Director) +44 7469 098 907 abdulhamid@nexacapital.c…" at bounding box center [257, 264] width 278 height 87
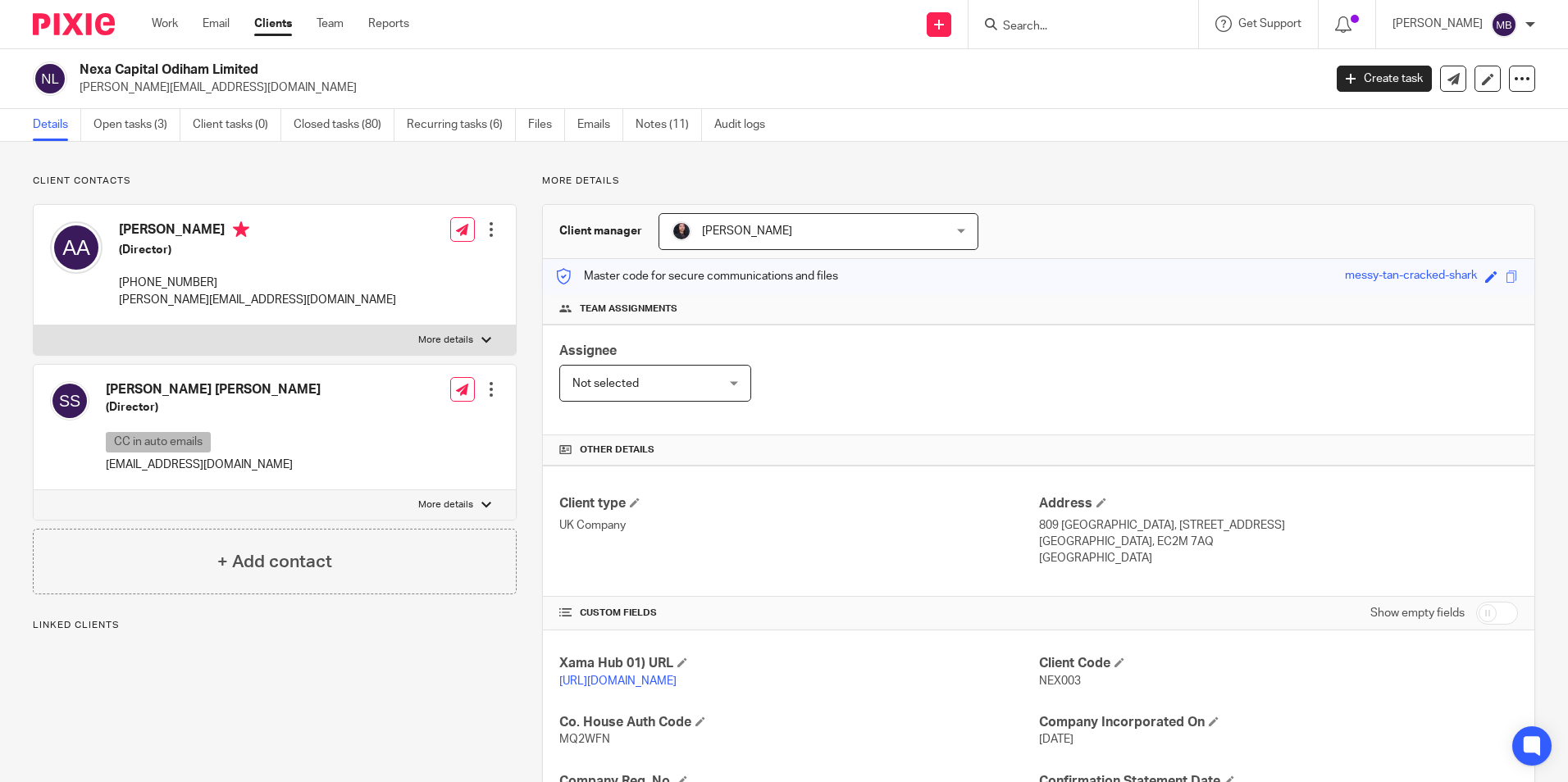
drag, startPoint x: 204, startPoint y: 274, endPoint x: 284, endPoint y: 293, distance: 82.2
click at [284, 291] on p "[PERSON_NAME][EMAIL_ADDRESS][DOMAIN_NAME]" at bounding box center [257, 300] width 278 height 17
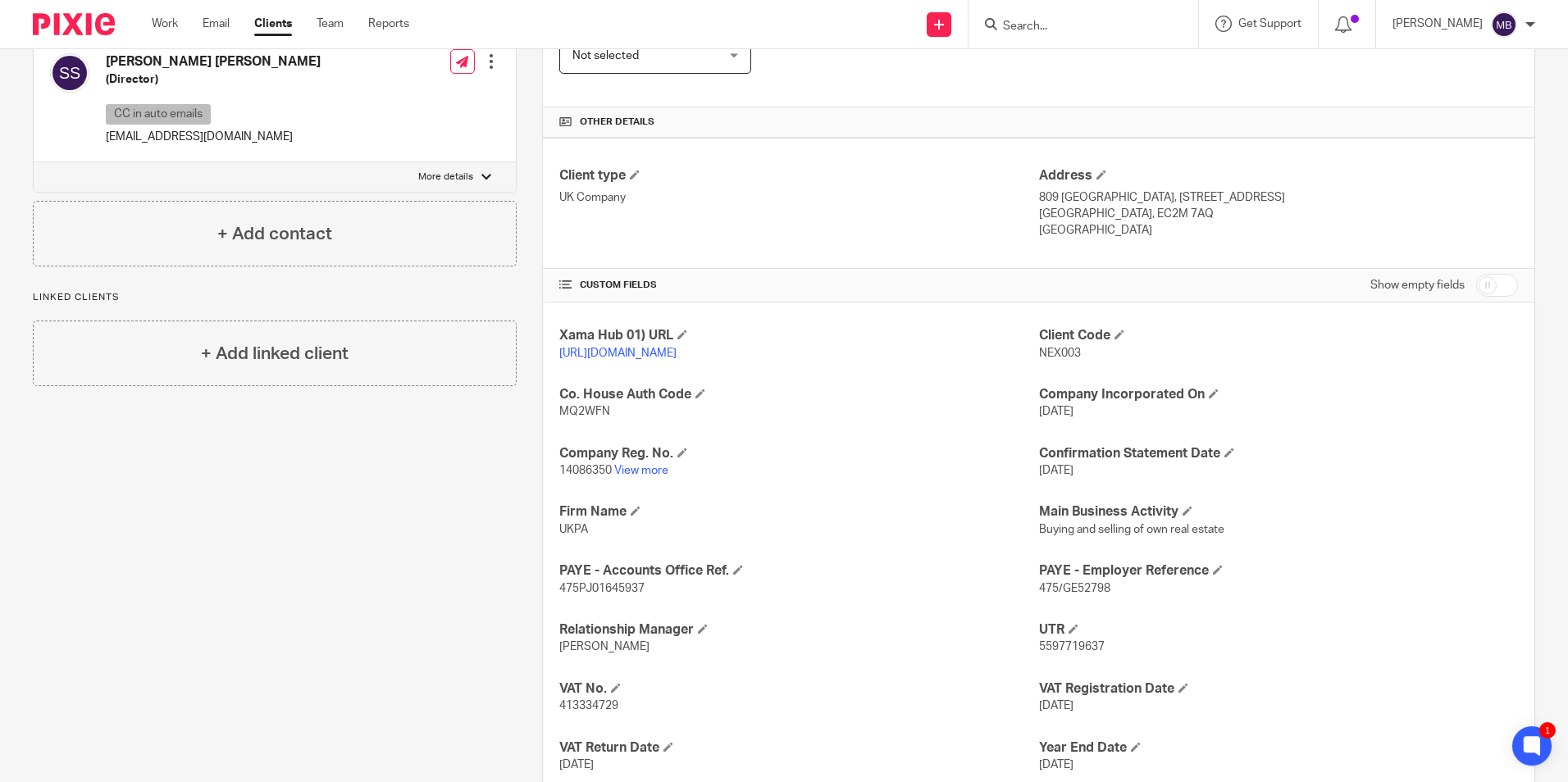
scroll to position [453, 0]
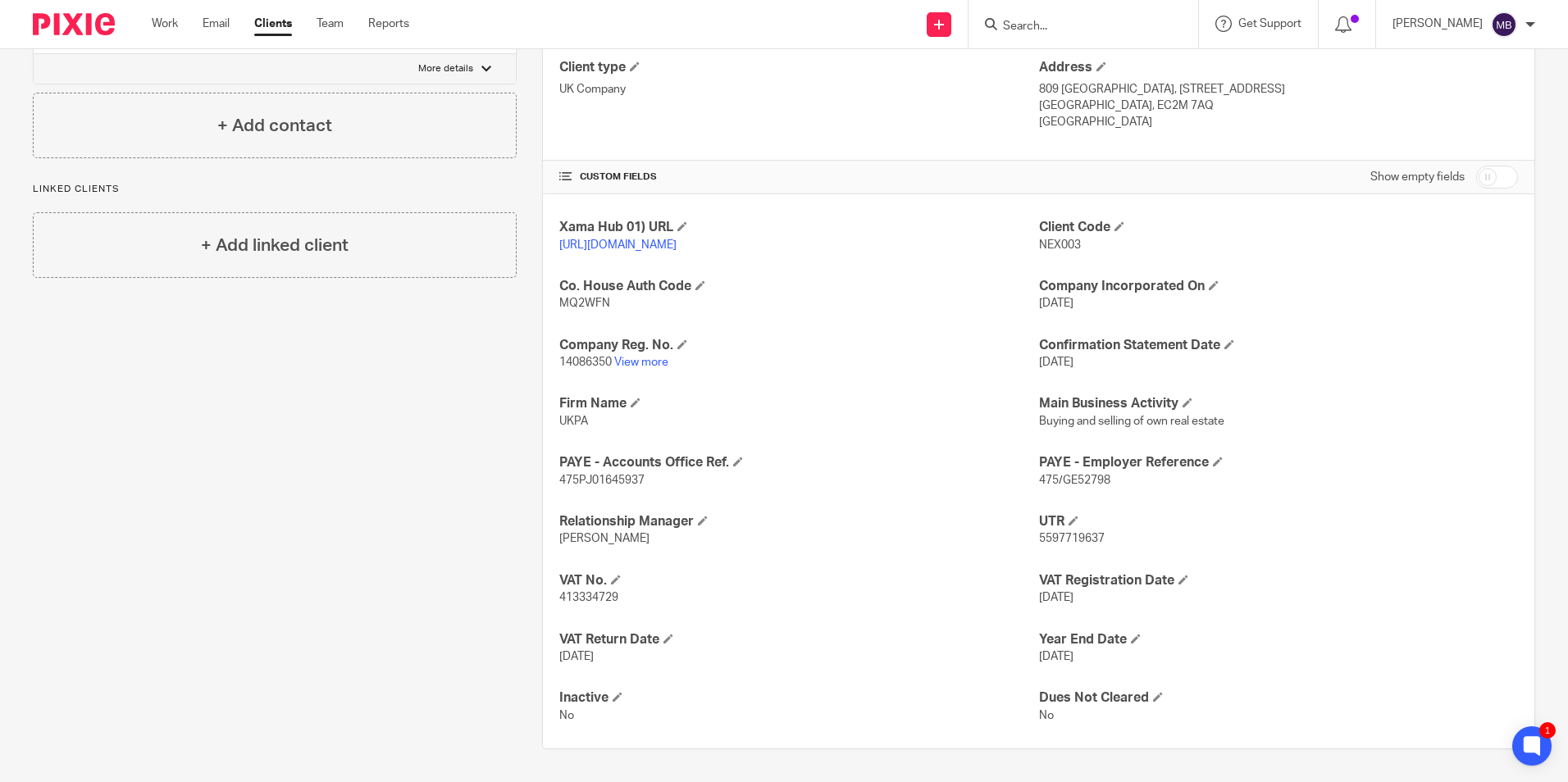
click at [1093, 608] on div "Xama Hub 01) URL https://platform.xamatech.com/portal/crm/clients/71e01a10-6bdd…" at bounding box center [1038, 471] width 991 height 554
drag, startPoint x: 1093, startPoint y: 608, endPoint x: 1062, endPoint y: 664, distance: 64.0
click at [1062, 664] on p "31 May 2025" at bounding box center [1278, 657] width 478 height 17
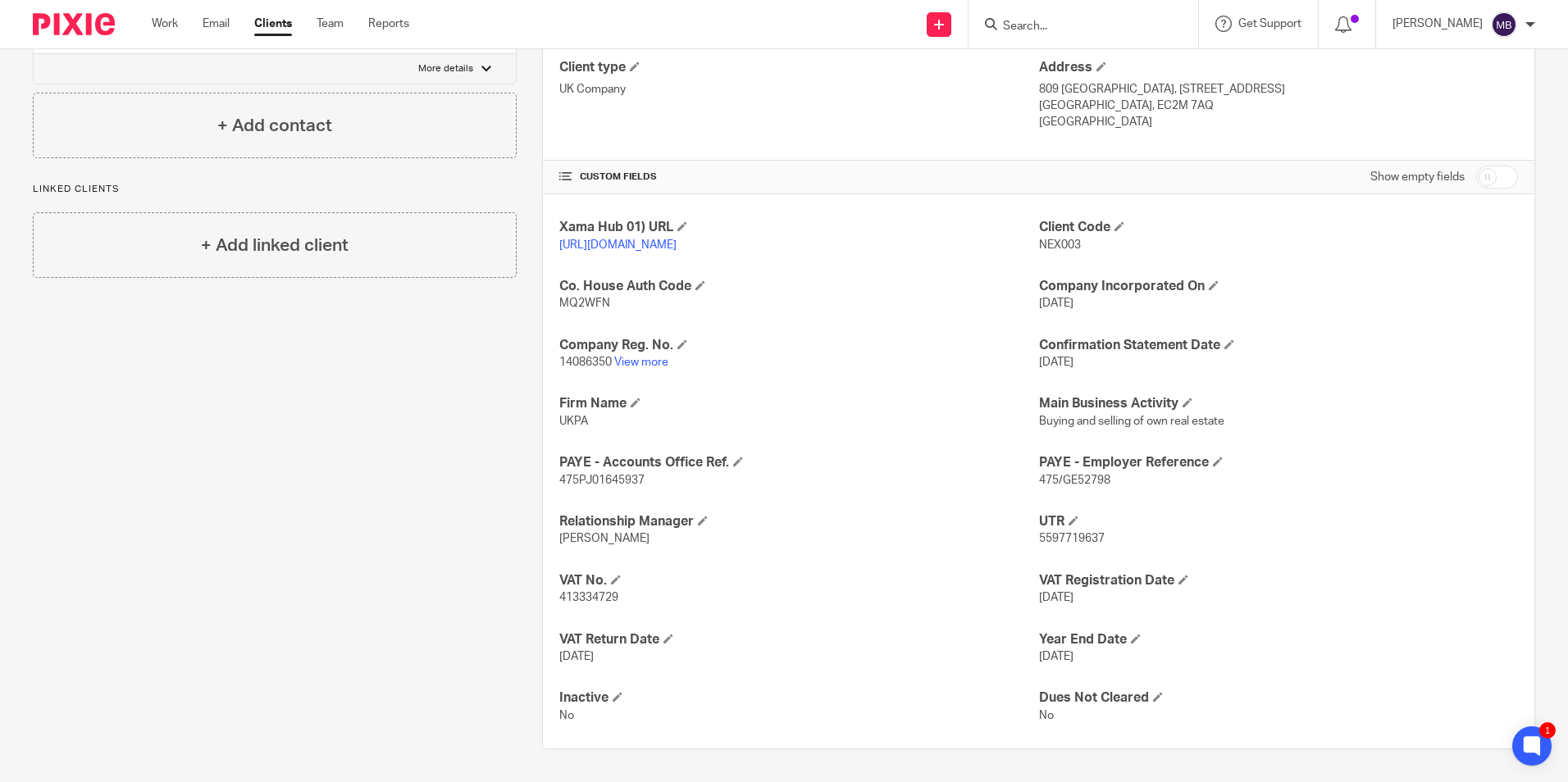
click at [1062, 664] on p "31 May 2025" at bounding box center [1278, 657] width 478 height 17
drag, startPoint x: 1062, startPoint y: 664, endPoint x: 1014, endPoint y: 656, distance: 48.7
click at [998, 672] on div "Xama Hub 01) URL https://platform.xamatech.com/portal/crm/clients/71e01a10-6bdd…" at bounding box center [1038, 471] width 991 height 554
click at [1045, 609] on div "Xama Hub 01) URL https://platform.xamatech.com/portal/crm/clients/71e01a10-6bdd…" at bounding box center [1038, 471] width 991 height 554
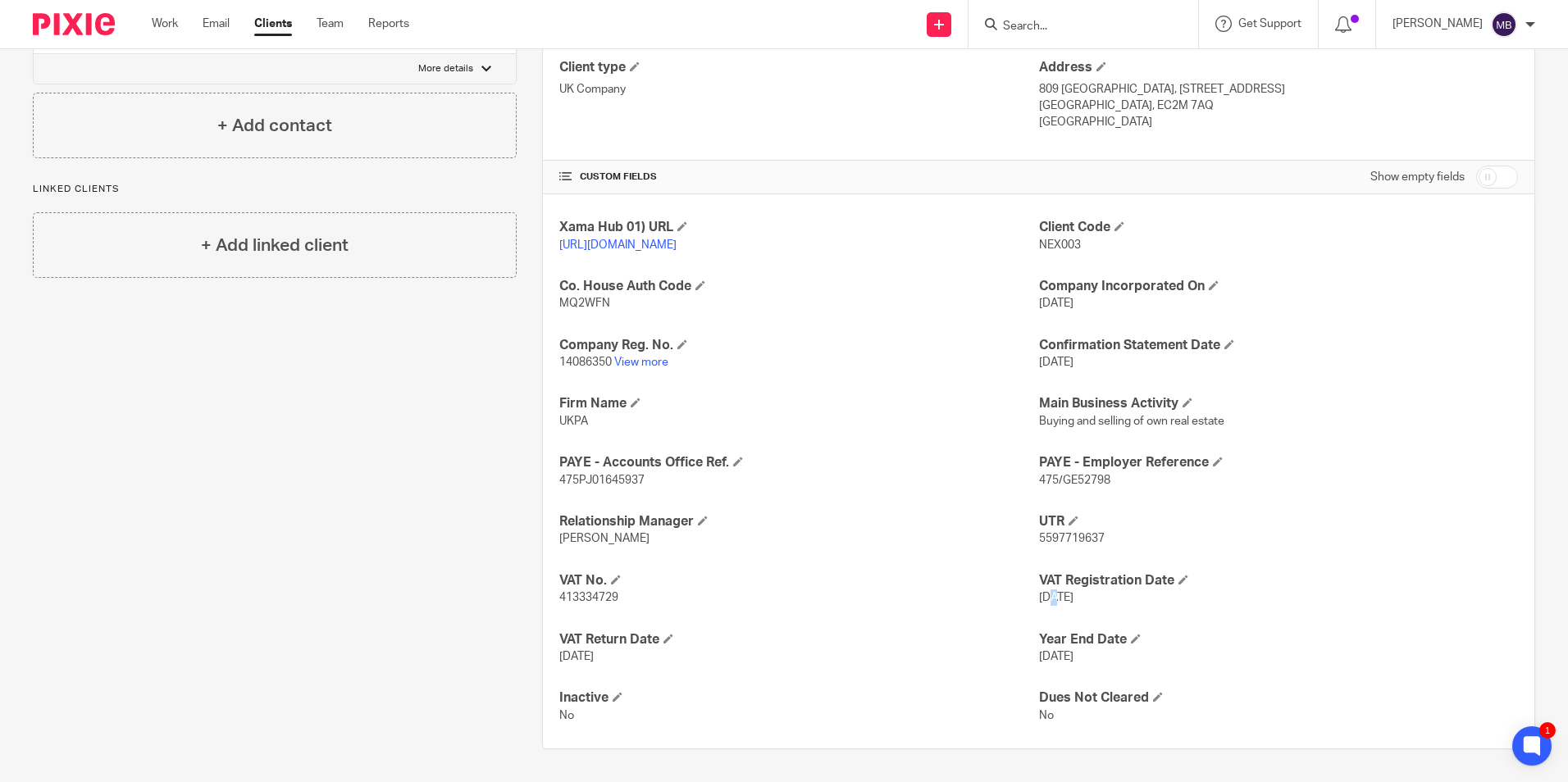
click at [1044, 609] on div "Xama Hub 01) URL https://platform.xamatech.com/portal/crm/clients/71e01a10-6bdd…" at bounding box center [1038, 471] width 991 height 554
drag, startPoint x: 1044, startPoint y: 609, endPoint x: 1032, endPoint y: 539, distance: 71.0
click at [1039, 539] on span "5597719637" at bounding box center [1072, 538] width 65 height 11
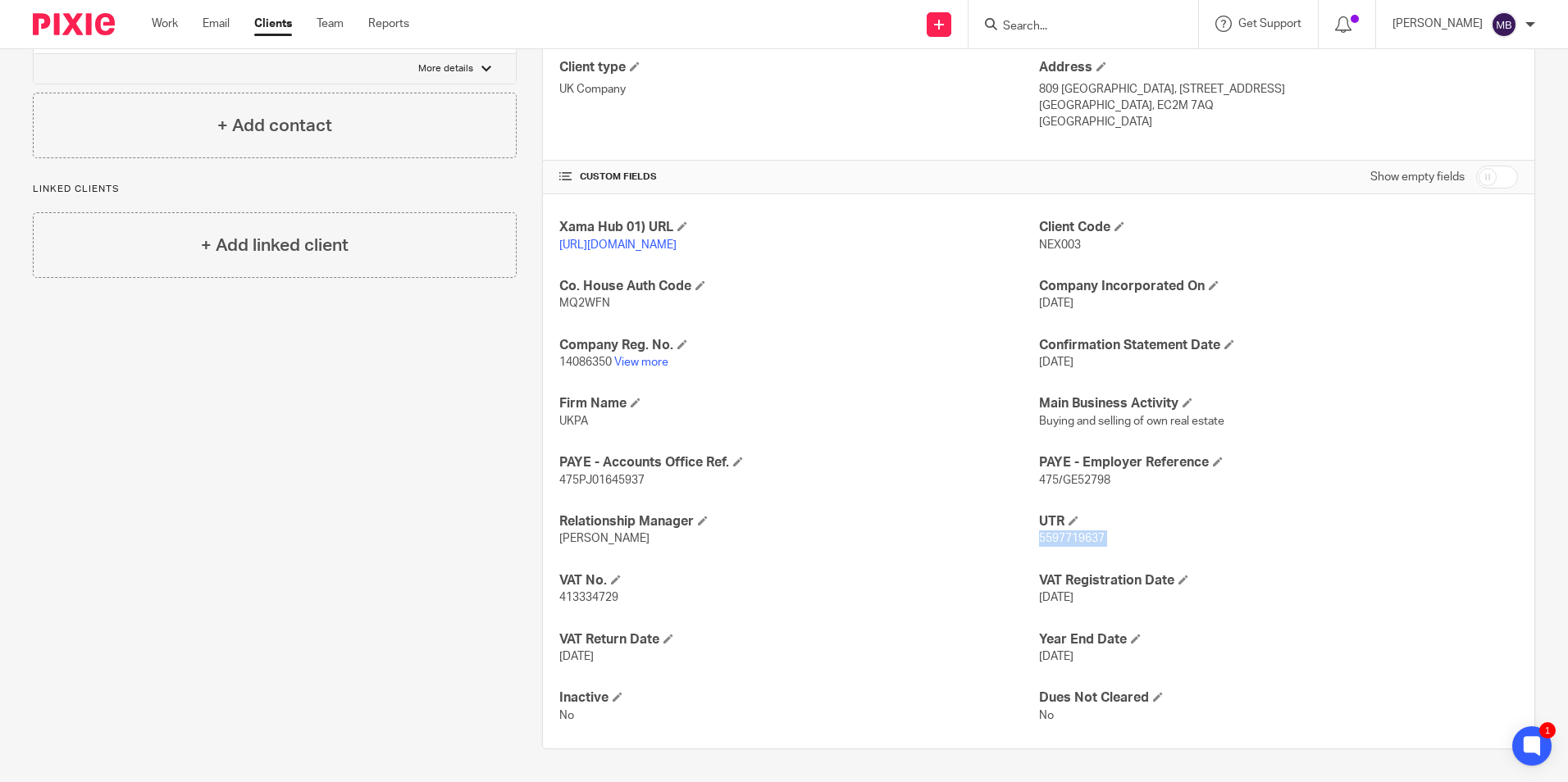
click at [1039, 539] on span "5597719637" at bounding box center [1072, 538] width 65 height 11
drag, startPoint x: 1032, startPoint y: 539, endPoint x: 946, endPoint y: 531, distance: 86.4
click at [946, 531] on p "[PERSON_NAME]" at bounding box center [798, 539] width 478 height 17
click at [1039, 478] on span "475/GE52798" at bounding box center [1075, 480] width 71 height 11
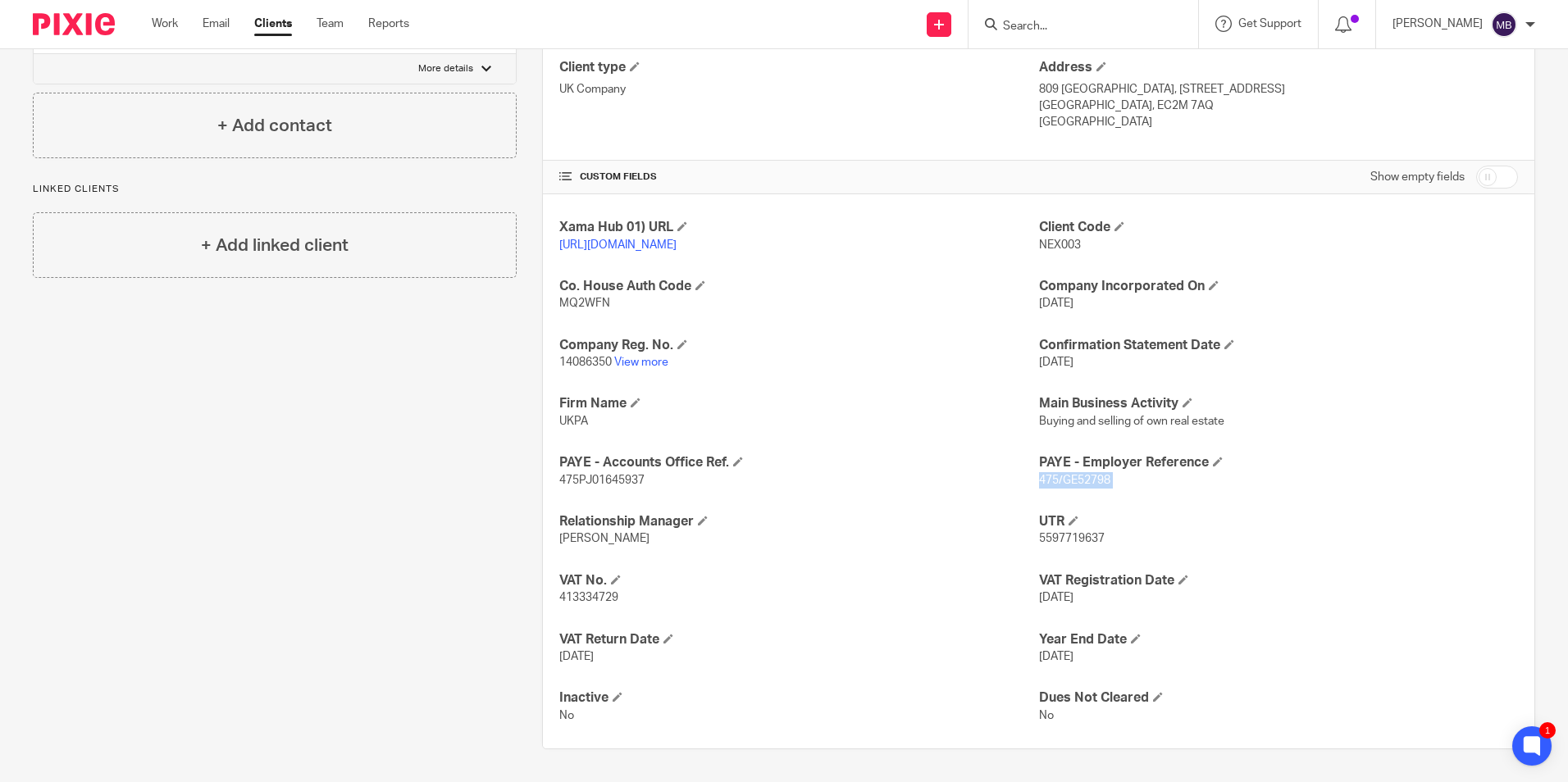
click at [1039, 478] on span "475/GE52798" at bounding box center [1075, 480] width 71 height 11
click at [1342, 648] on p "31 May 2025" at bounding box center [1278, 657] width 478 height 17
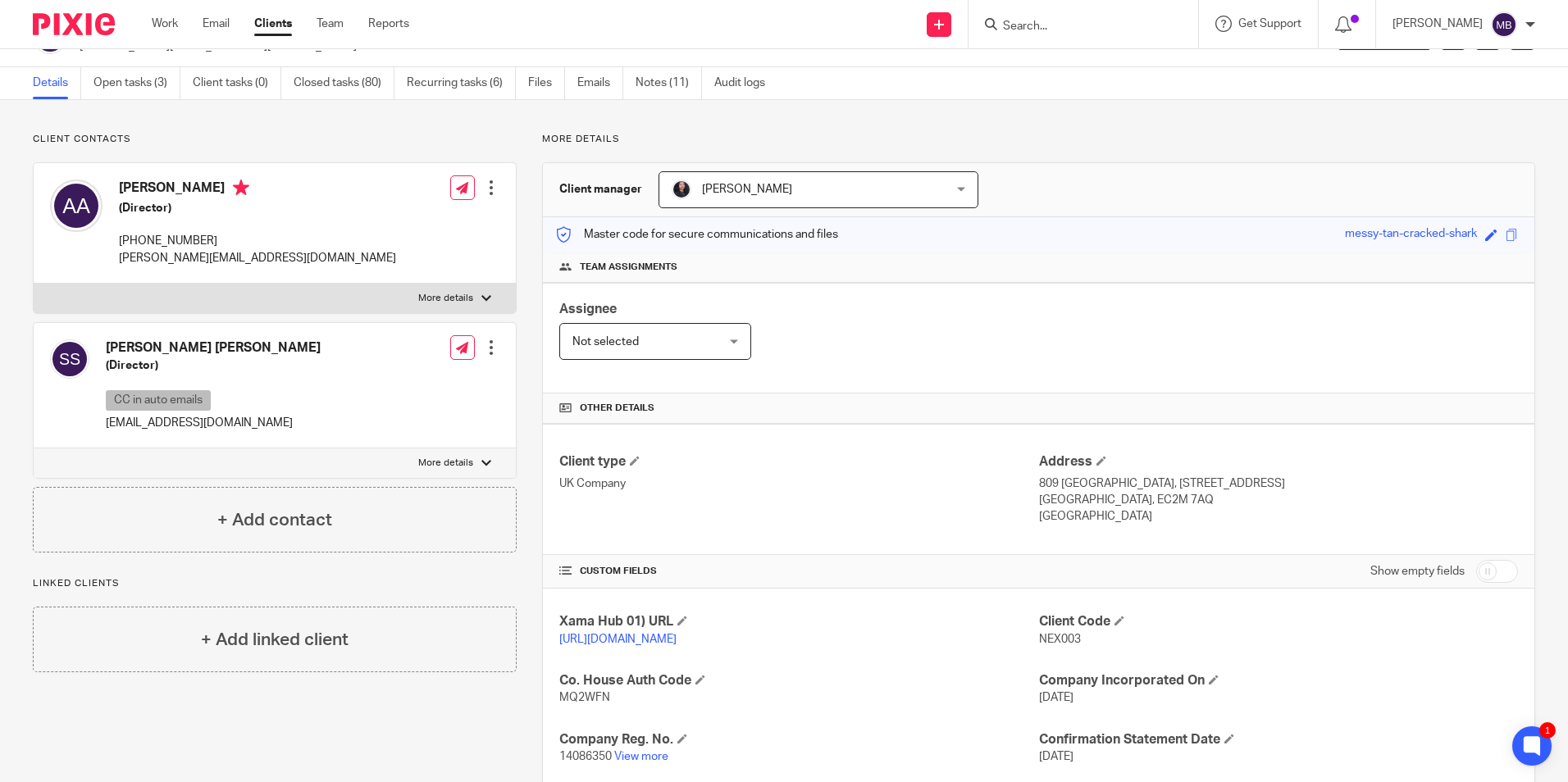
scroll to position [82, 0]
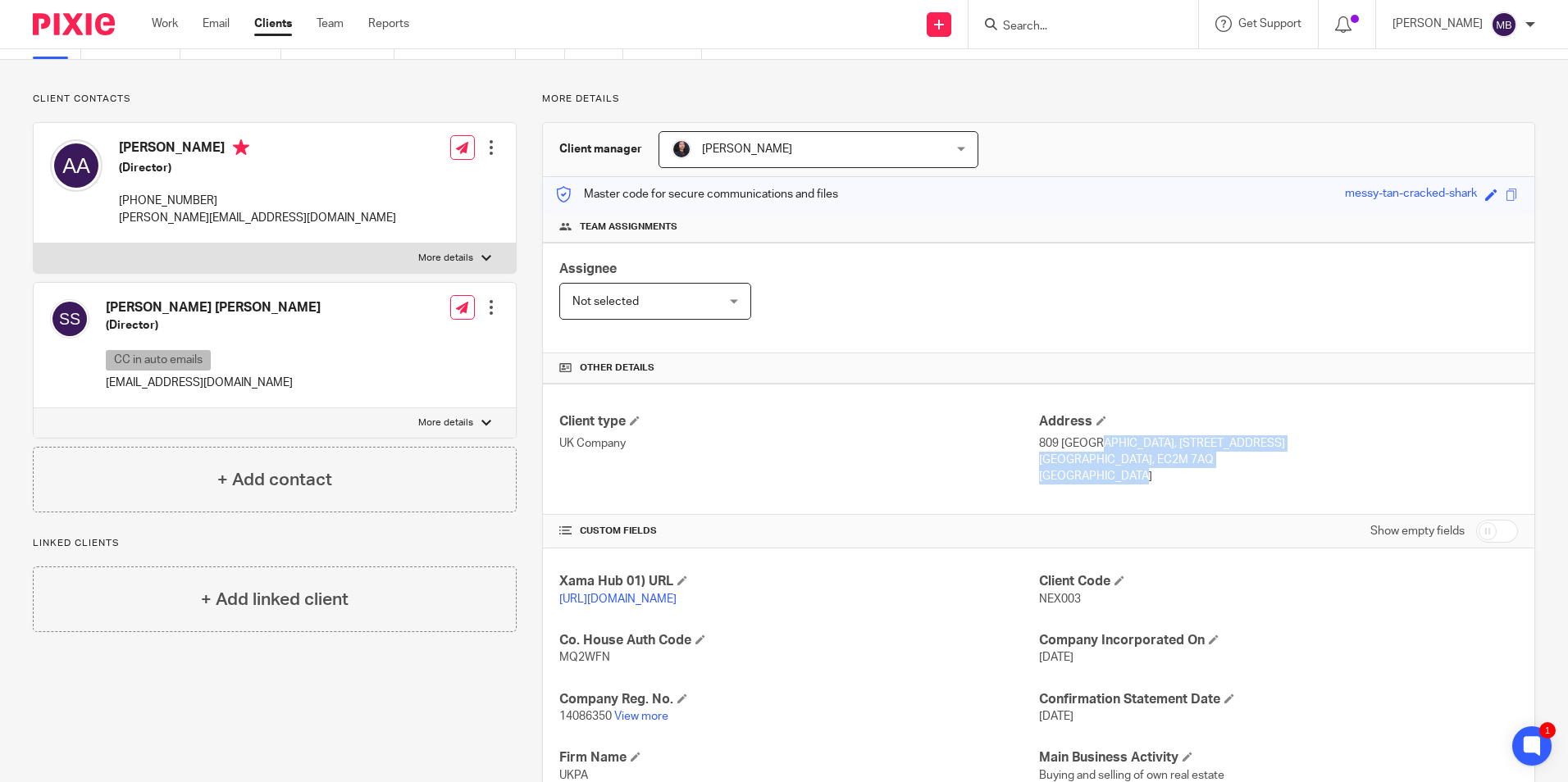
drag, startPoint x: 1134, startPoint y: 475, endPoint x: 1034, endPoint y: 448, distance: 103.6
click at [1039, 448] on div "Address 809 Salisbury House, 29 Finsbury Circus London, EC2M 7AQ England" at bounding box center [1278, 448] width 478 height 72
click at [1039, 448] on p "809 Salisbury House, 29 Finsbury Circus" at bounding box center [1278, 444] width 478 height 17
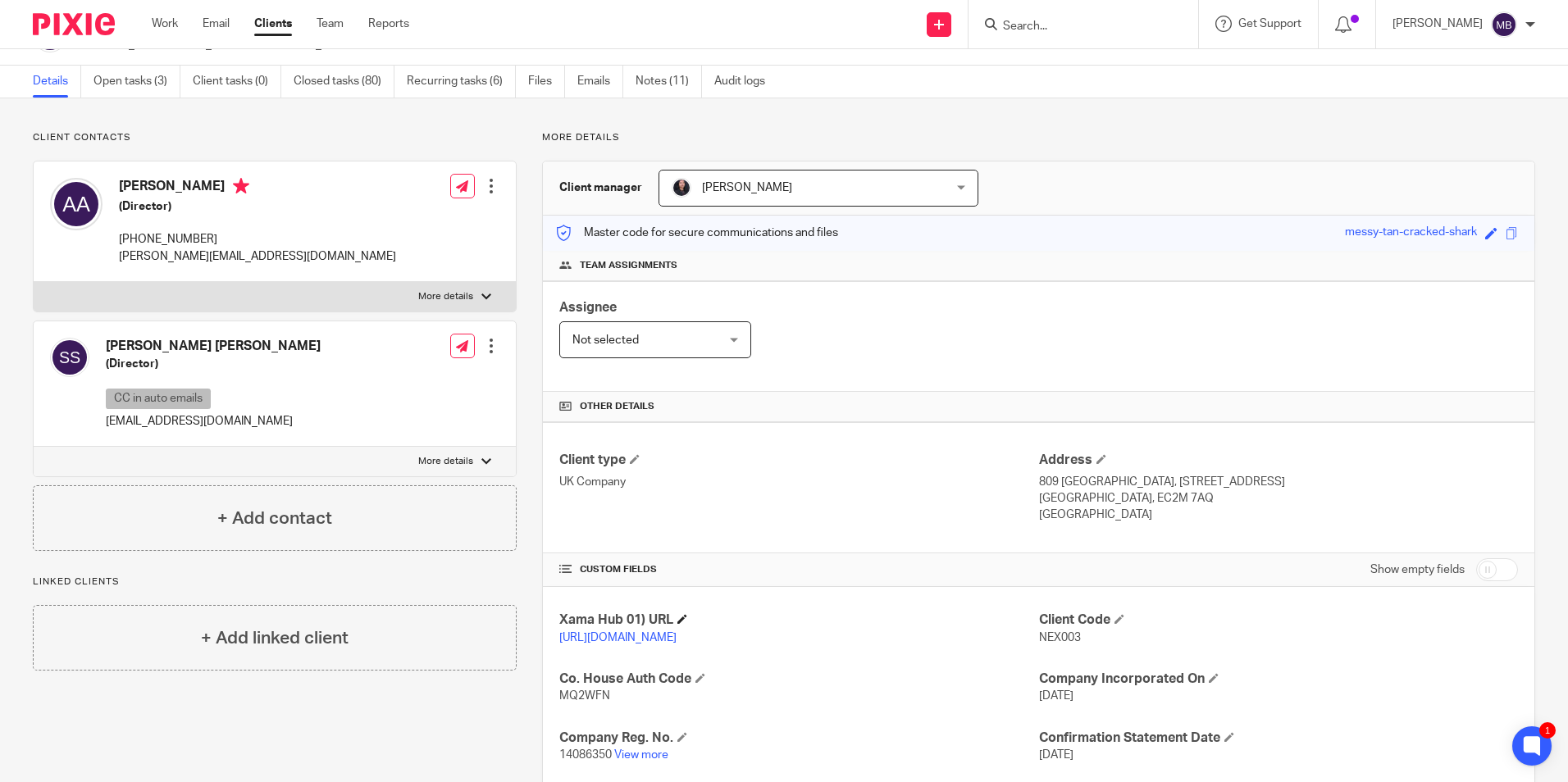
scroll to position [0, 0]
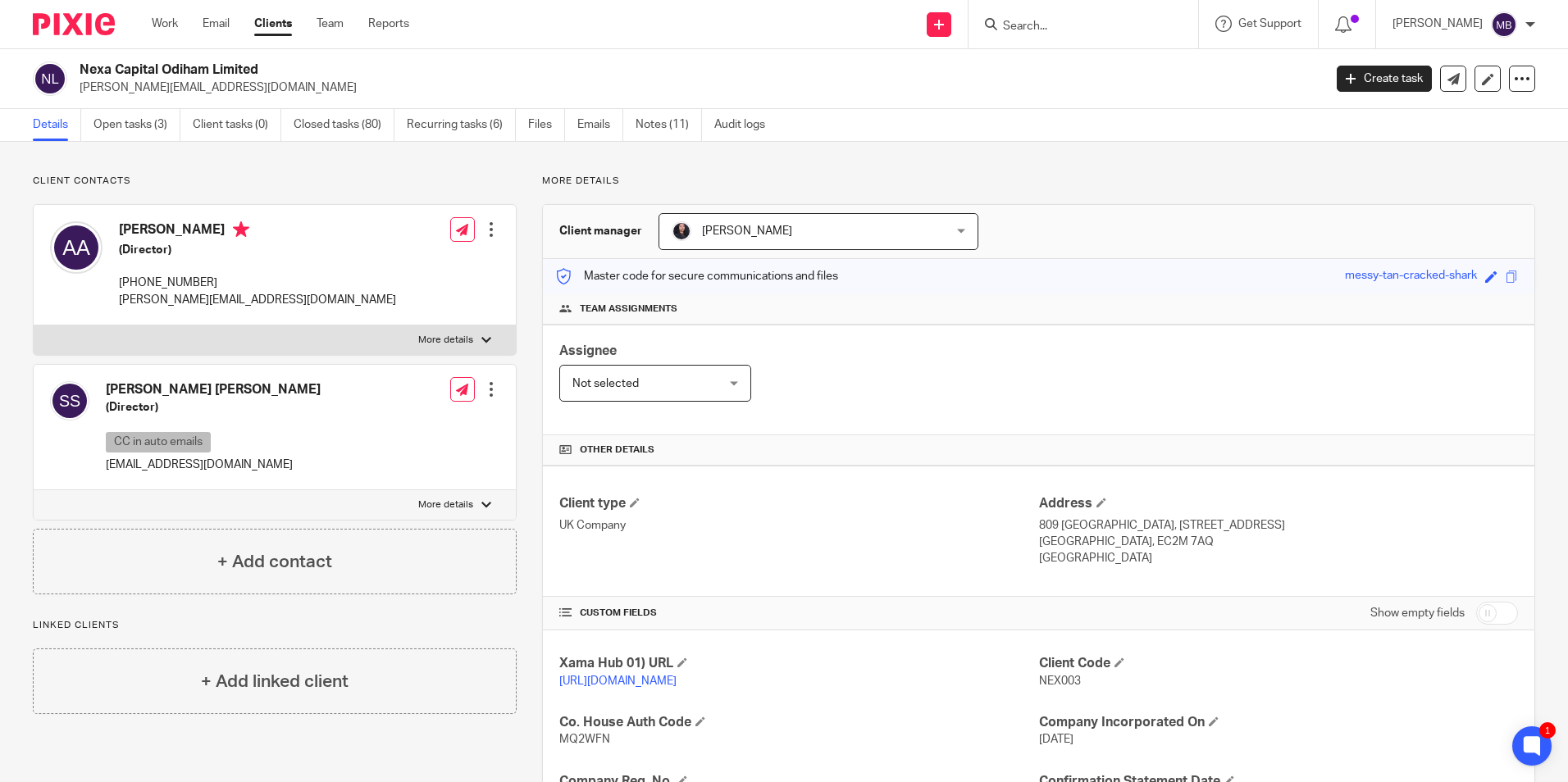
click at [1035, 26] on input "Search" at bounding box center [1075, 27] width 148 height 15
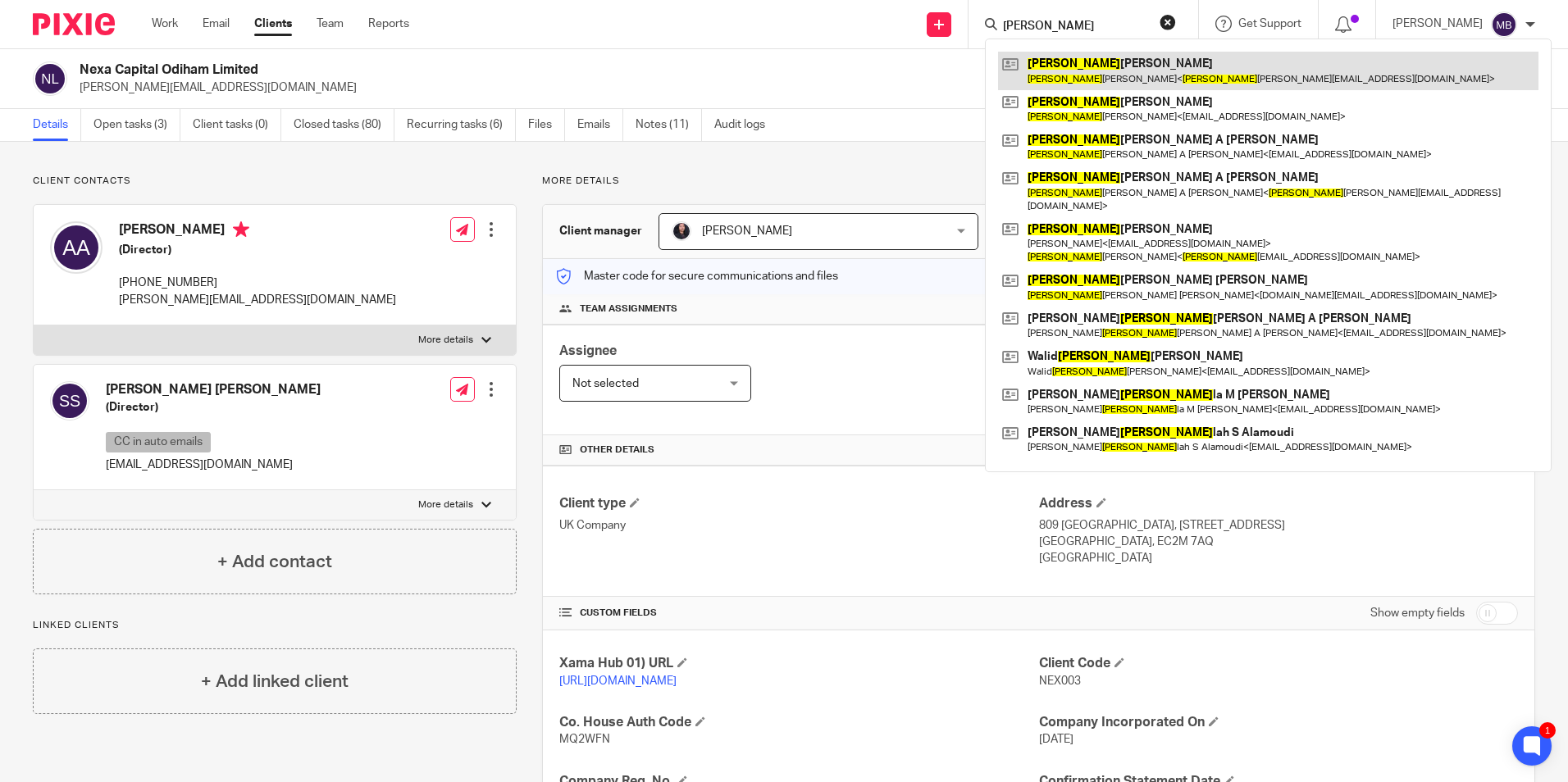
type input "Abdul"
click at [1141, 76] on link at bounding box center [1268, 70] width 540 height 37
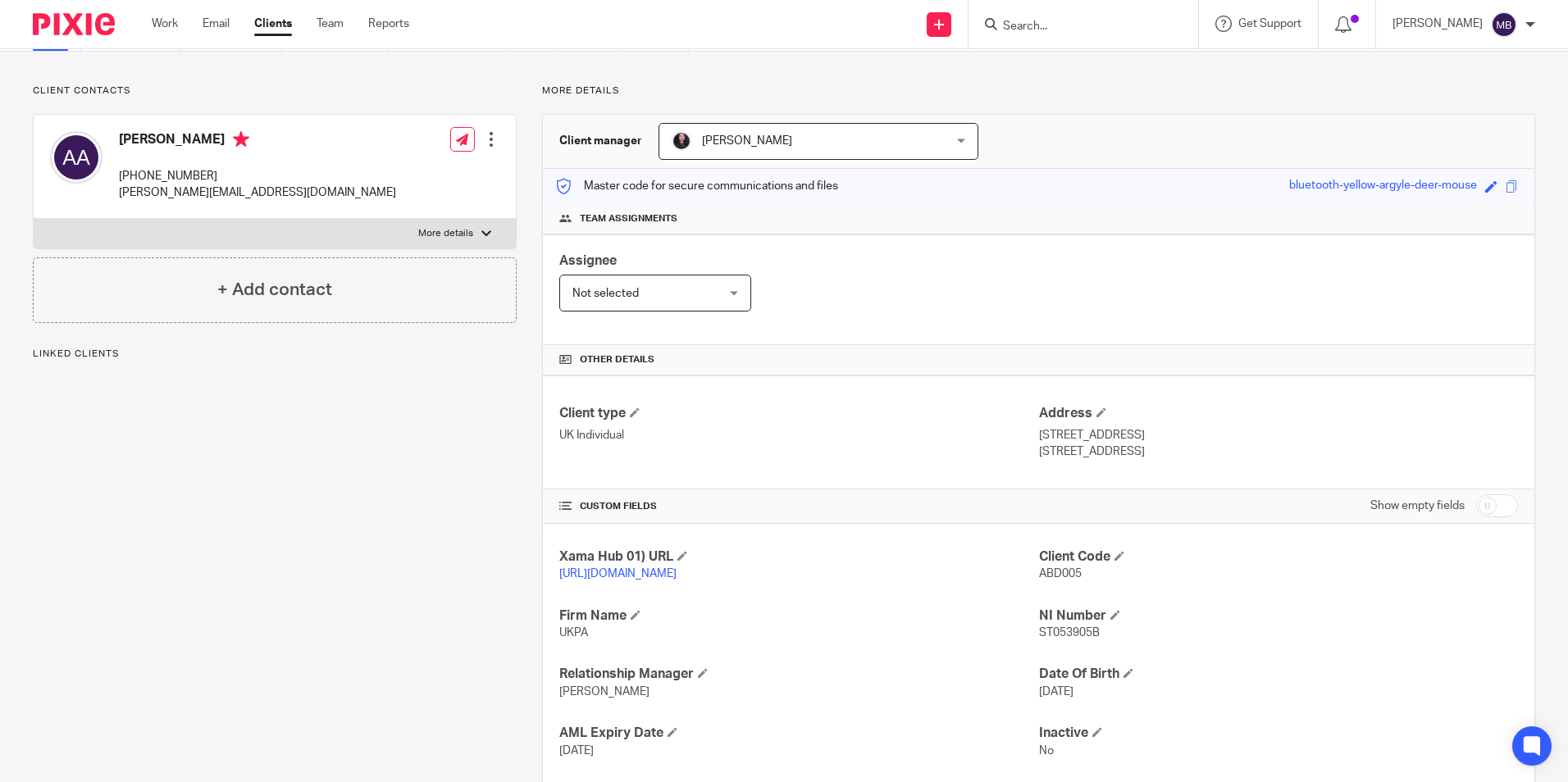
scroll to position [201, 0]
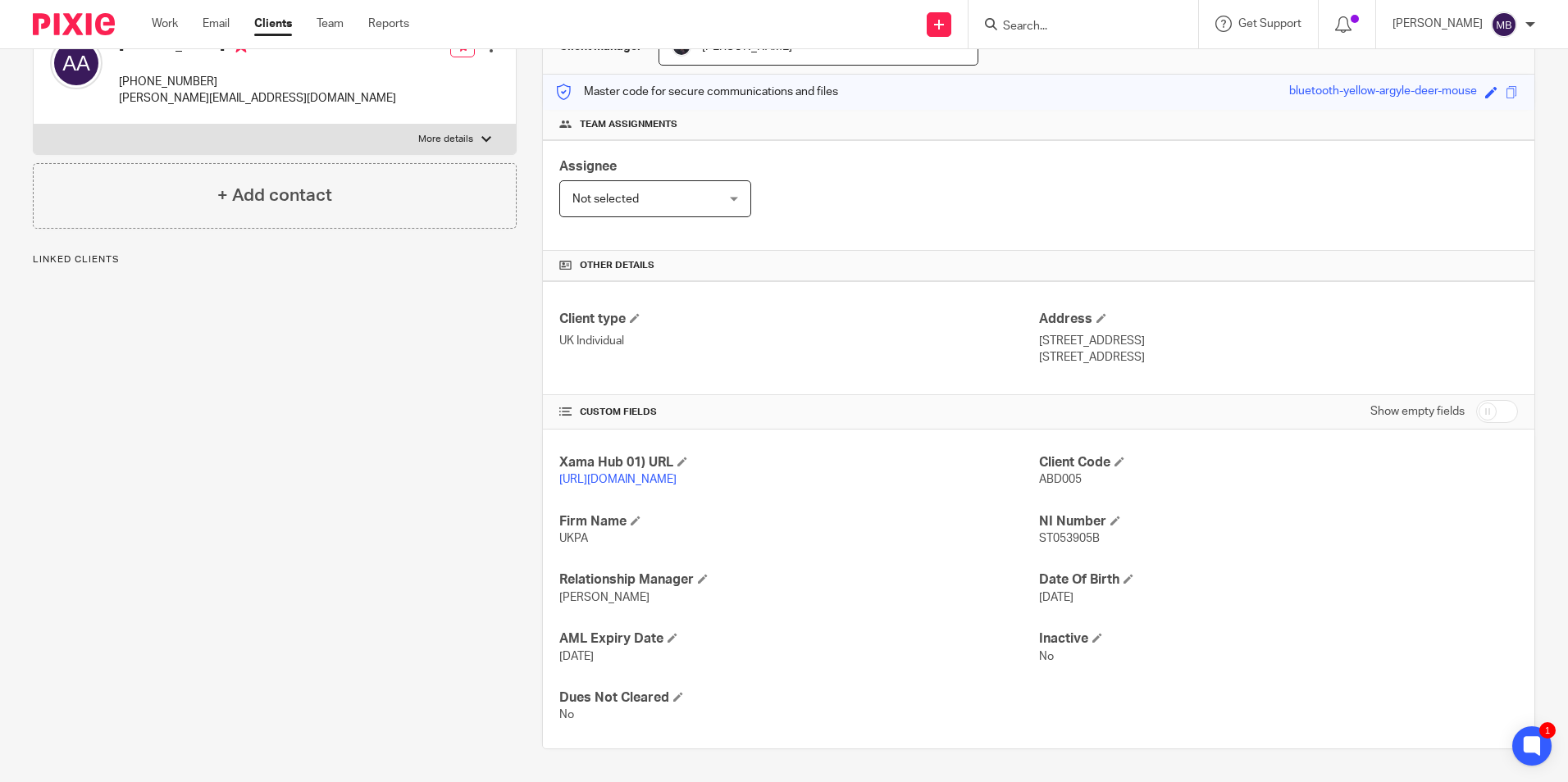
drag, startPoint x: 1039, startPoint y: 596, endPoint x: 1067, endPoint y: 598, distance: 28.1
click at [1067, 598] on span "[DATE]" at bounding box center [1056, 598] width 35 height 11
drag, startPoint x: 1067, startPoint y: 598, endPoint x: 1059, endPoint y: 604, distance: 10.0
click at [1067, 599] on span "[DATE]" at bounding box center [1056, 598] width 35 height 11
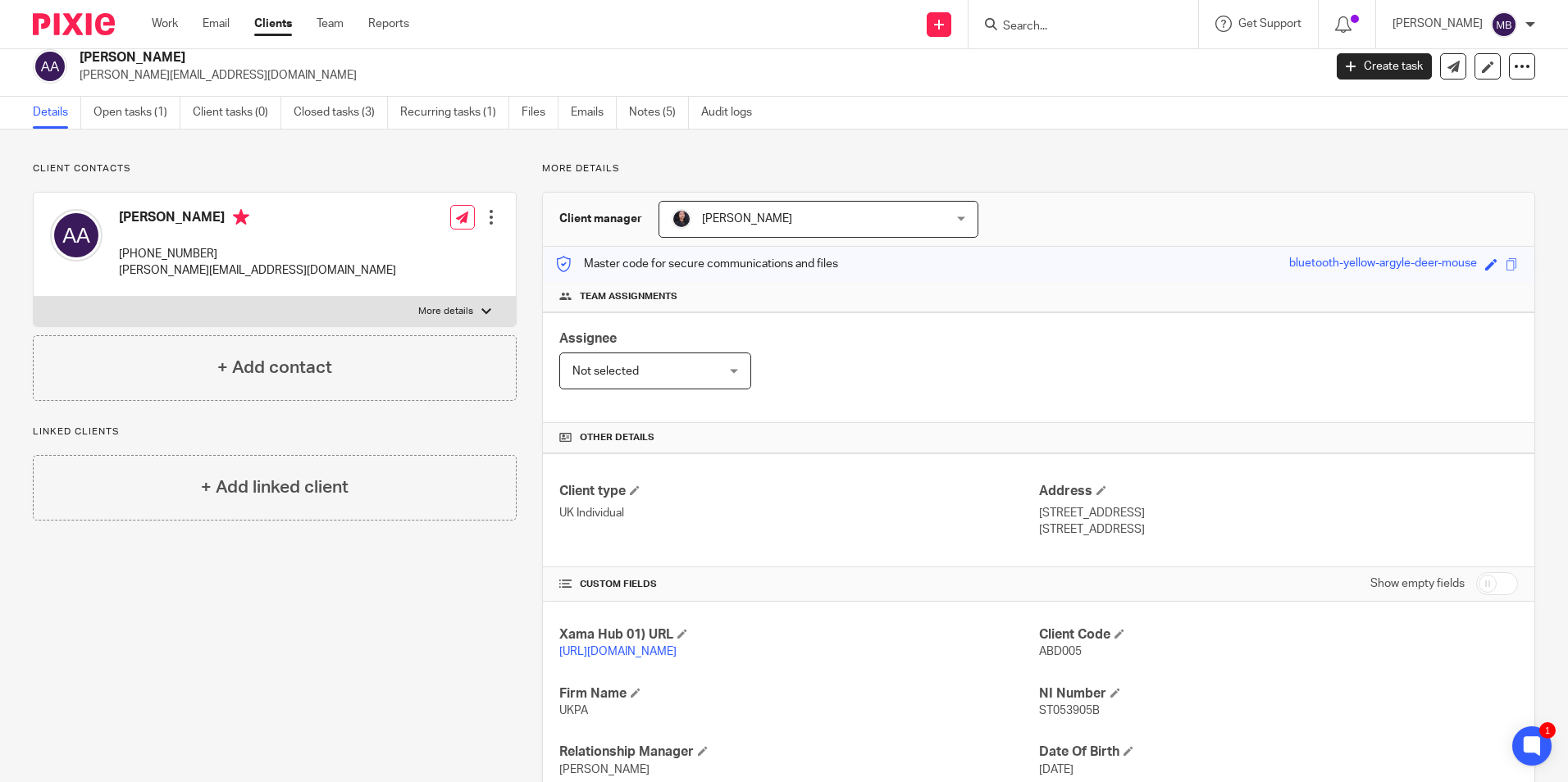
scroll to position [0, 0]
